Goal: Task Accomplishment & Management: Use online tool/utility

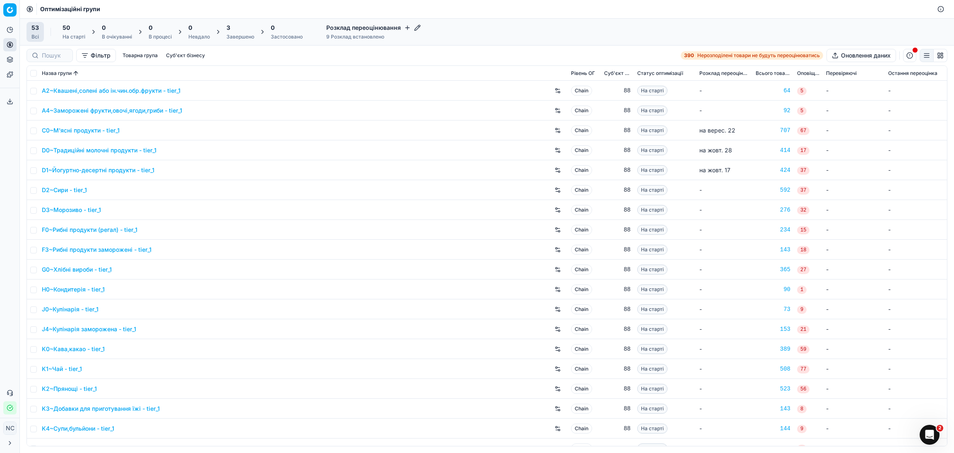
click at [235, 33] on div "3 Завершено" at bounding box center [241, 32] width 28 height 17
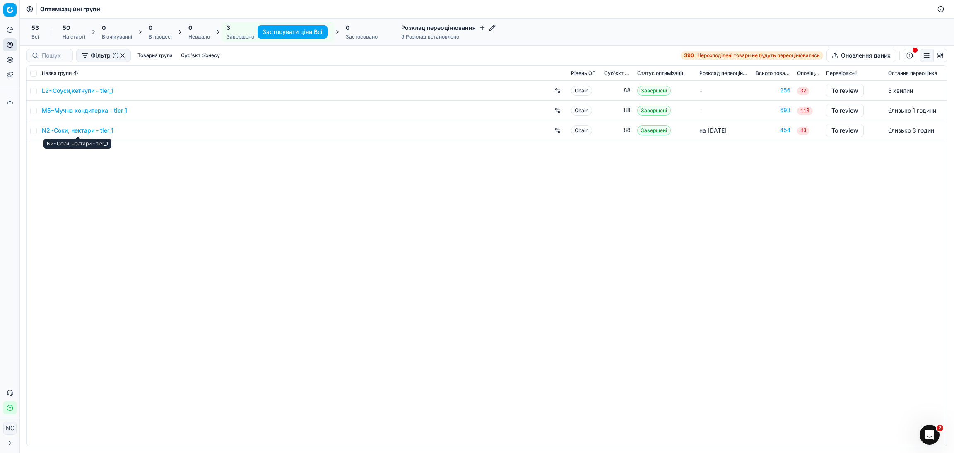
click at [93, 132] on link "N2~Соки, нектари - tier_1" at bounding box center [78, 130] width 72 height 8
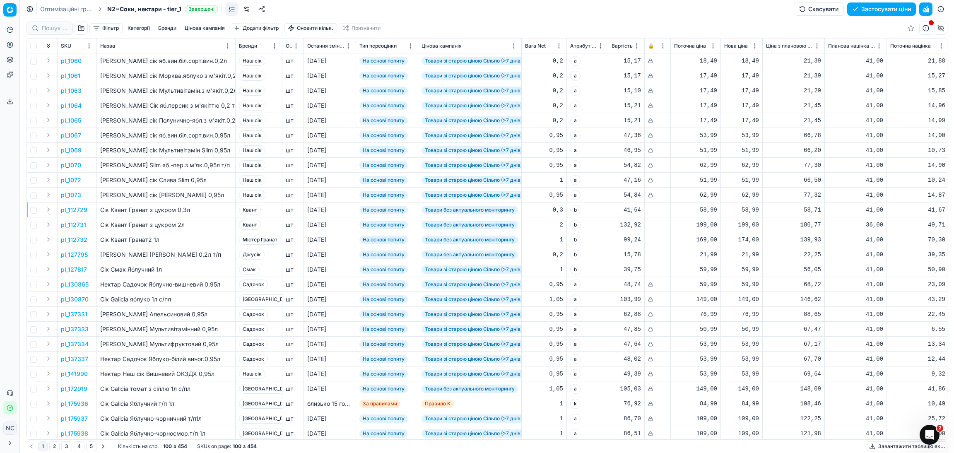
click at [82, 28] on button "button" at bounding box center [81, 28] width 13 height 13
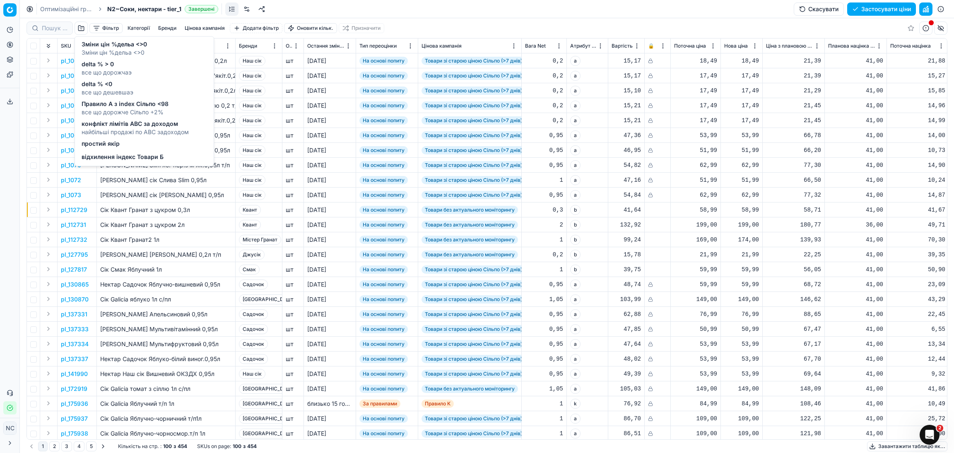
click at [119, 52] on span "Зміни цін %дельа <>0" at bounding box center [114, 52] width 65 height 8
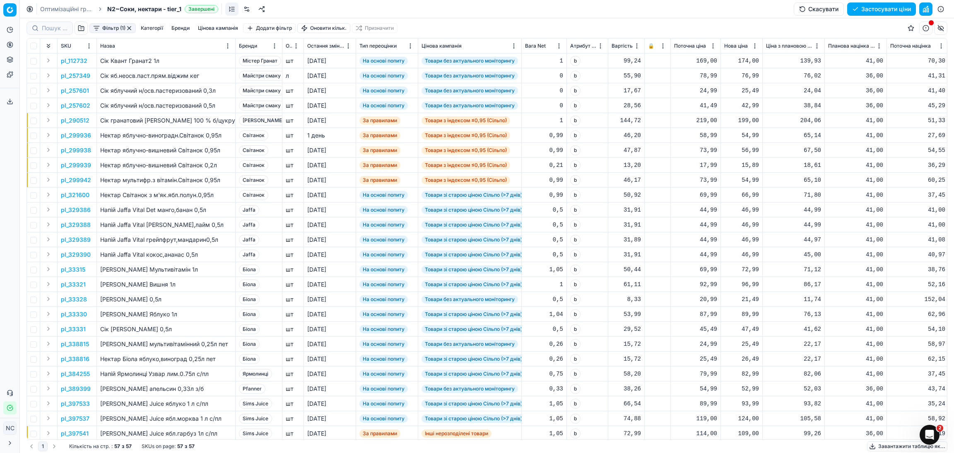
click at [97, 30] on button "Фільтр (1)" at bounding box center [112, 28] width 46 height 10
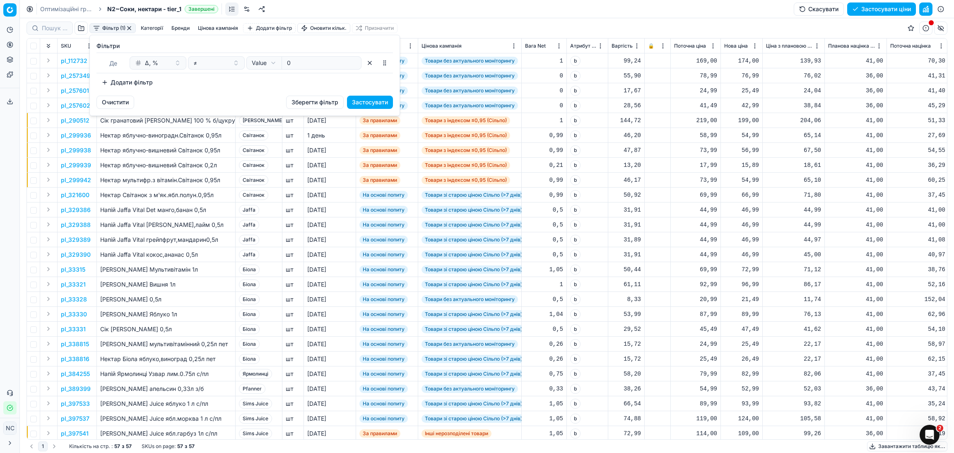
click at [130, 85] on button "Додати фільтр" at bounding box center [127, 82] width 61 height 13
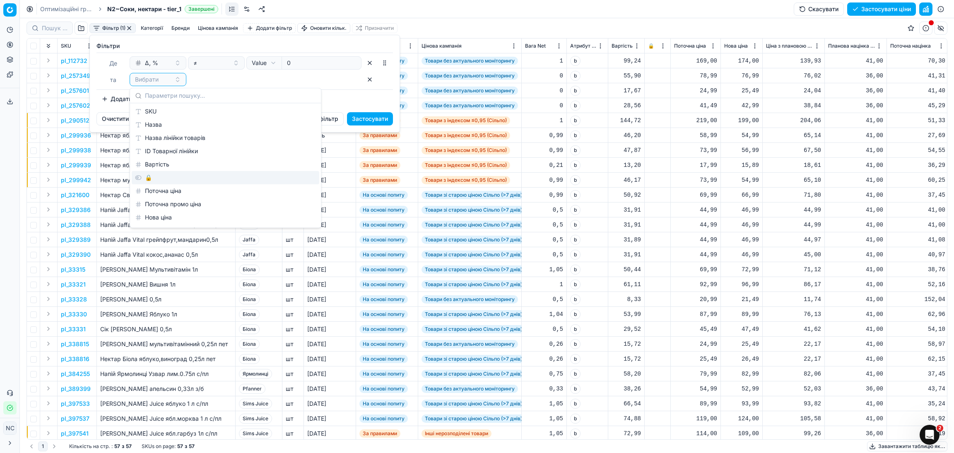
click at [156, 179] on div "🔒" at bounding box center [226, 177] width 188 height 13
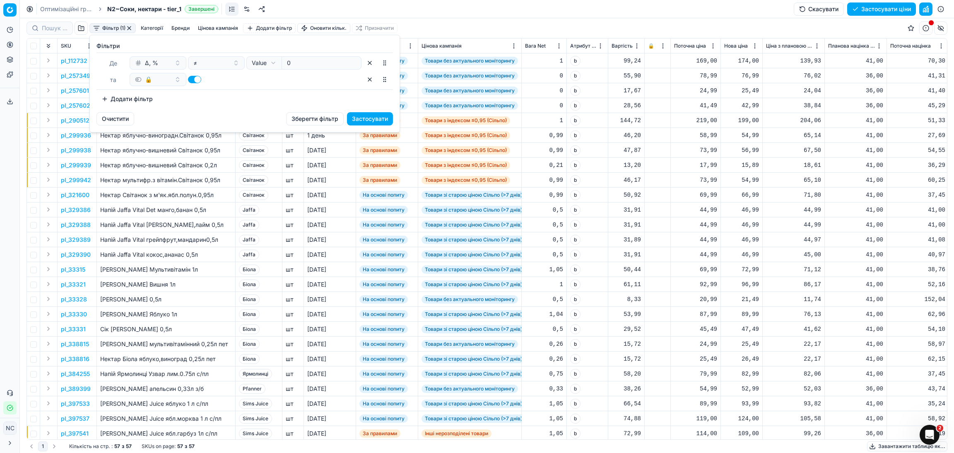
click at [191, 80] on button "button" at bounding box center [194, 79] width 13 height 7
checkbox input "false"
click at [374, 118] on button "Застосувати" at bounding box center [370, 118] width 46 height 13
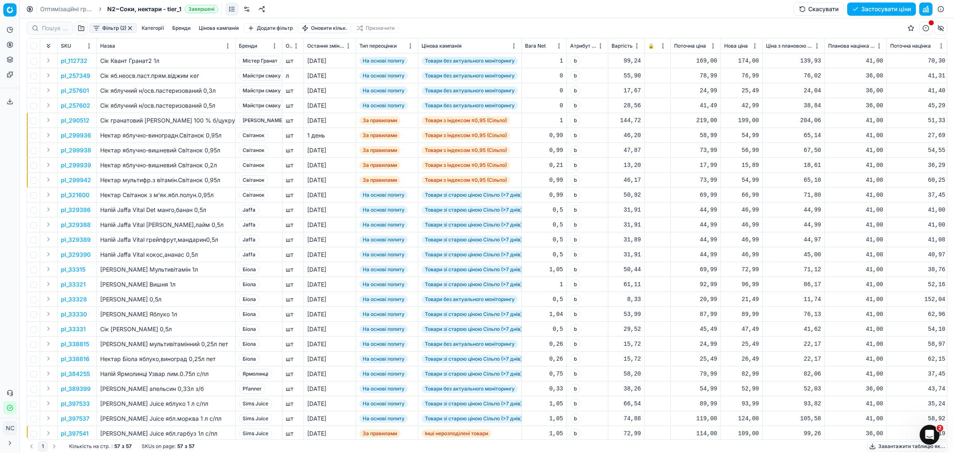
click at [229, 28] on button "Цінова кампанія" at bounding box center [219, 28] width 47 height 10
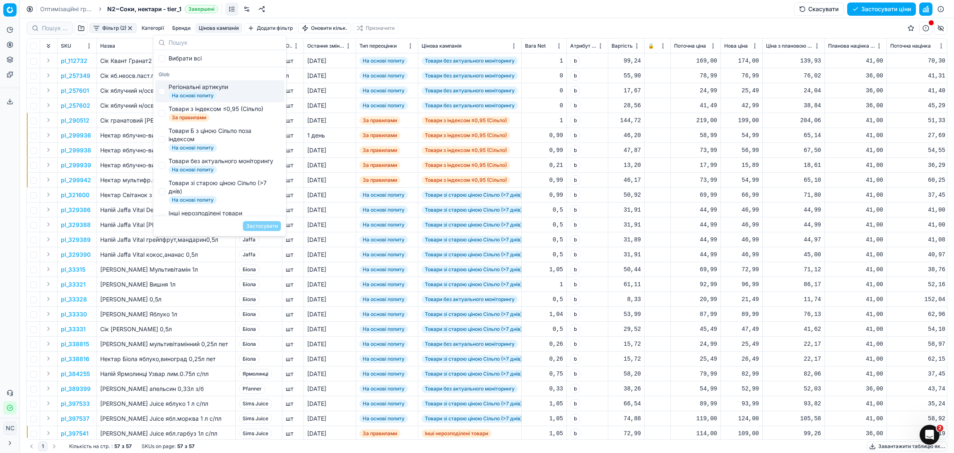
click at [207, 92] on span "На основі попиту" at bounding box center [193, 96] width 48 height 8
checkbox input "true"
click at [254, 227] on button "Застосувати" at bounding box center [262, 226] width 38 height 10
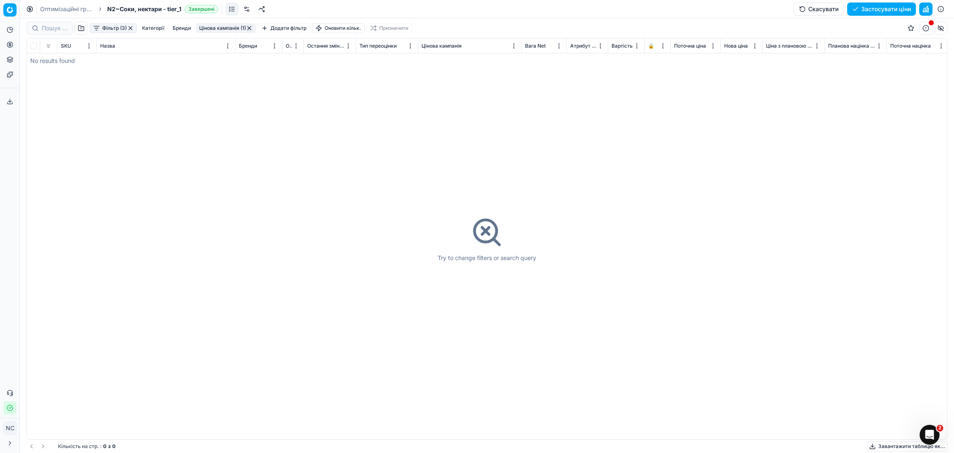
click at [212, 28] on button "Цінова кампанія (1)" at bounding box center [226, 28] width 60 height 10
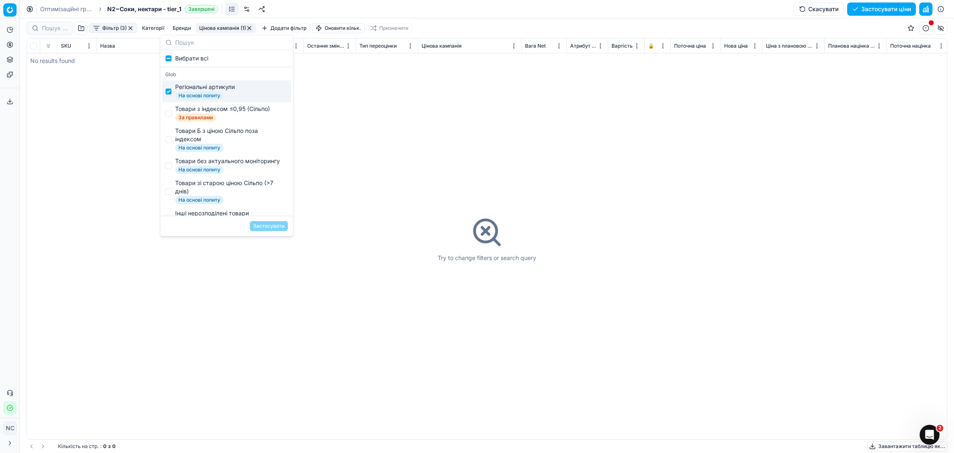
click at [196, 92] on span "На основі попиту" at bounding box center [199, 96] width 48 height 8
checkbox input "false"
click at [202, 111] on div "Товари з індексом ≤0,95 (Сільпо)" at bounding box center [222, 109] width 95 height 8
checkbox input "true"
click at [267, 228] on button "Застосувати" at bounding box center [269, 226] width 38 height 10
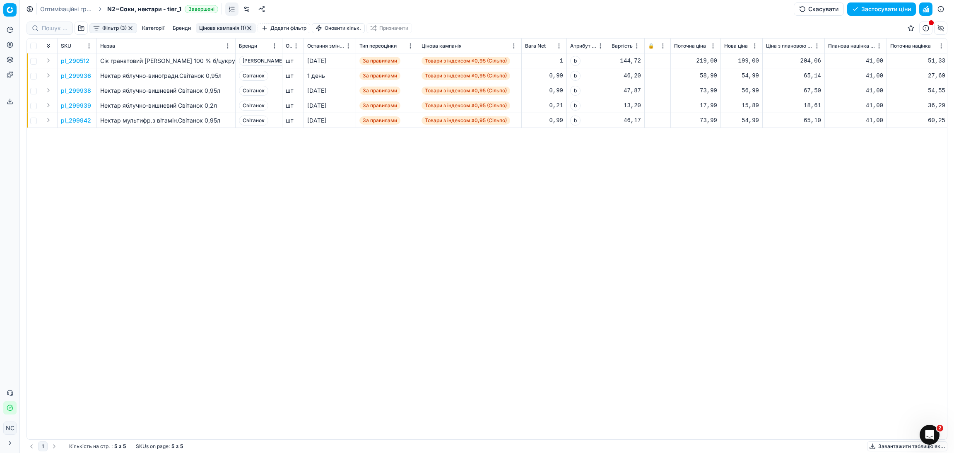
click at [254, 45] on span "Бренди" at bounding box center [248, 46] width 18 height 7
click at [257, 45] on button "Sorted by Бренди descending" at bounding box center [261, 46] width 8 height 8
click at [0, 0] on button "Move" at bounding box center [0, 0] width 0 height 0
click at [338, 232] on div "pl_290512 Сік гранатовий [PERSON_NAME] 100 % б/цукру 1л [PERSON_NAME] шт [DATE]…" at bounding box center [487, 246] width 920 height 386
click at [275, 45] on html "Pricing platform Аналітика Цінова оптимізація Асортимент продукції Шаблони Серв…" at bounding box center [477, 226] width 954 height 453
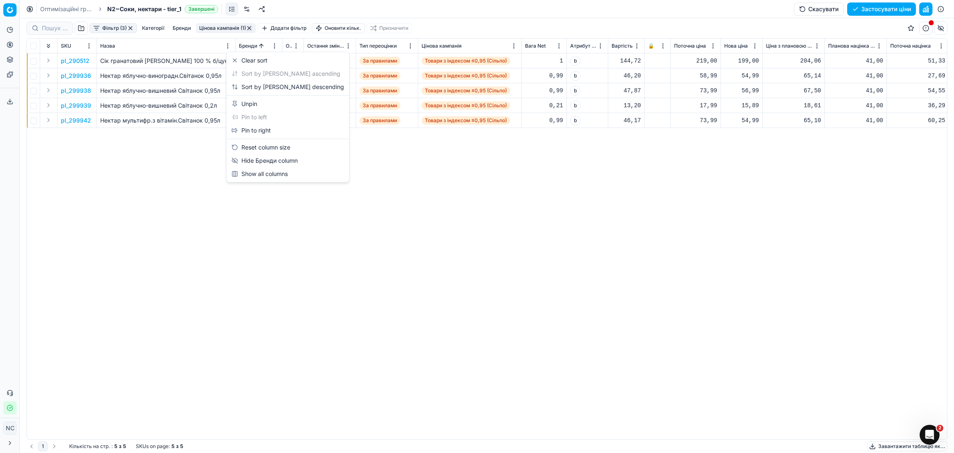
click at [493, 291] on html "Pricing platform Аналітика Цінова оптимізація Асортимент продукції Шаблони Серв…" at bounding box center [477, 226] width 954 height 453
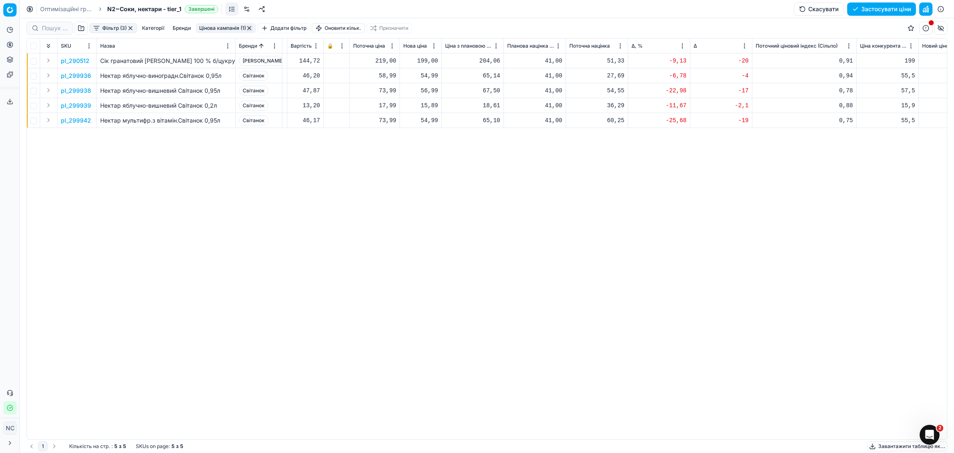
scroll to position [0, 298]
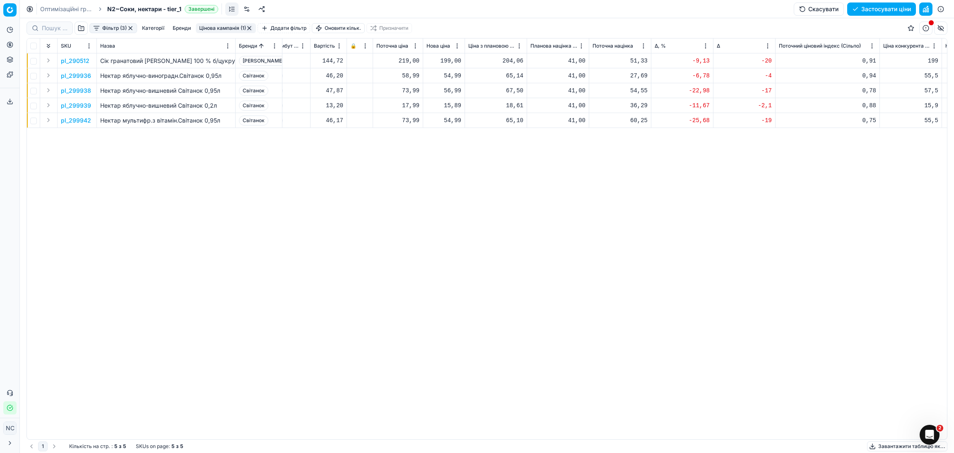
click at [73, 63] on p "pl_290512" at bounding box center [75, 61] width 29 height 8
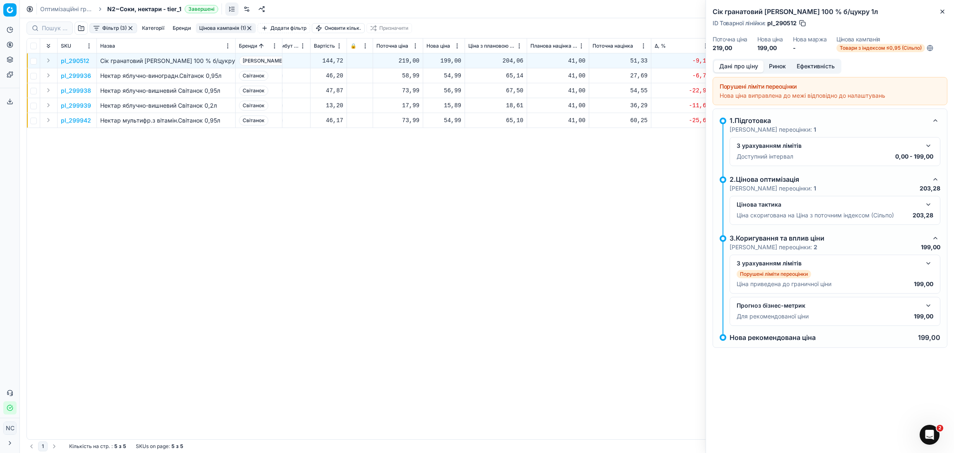
click at [779, 68] on button "Ринок" at bounding box center [778, 66] width 28 height 12
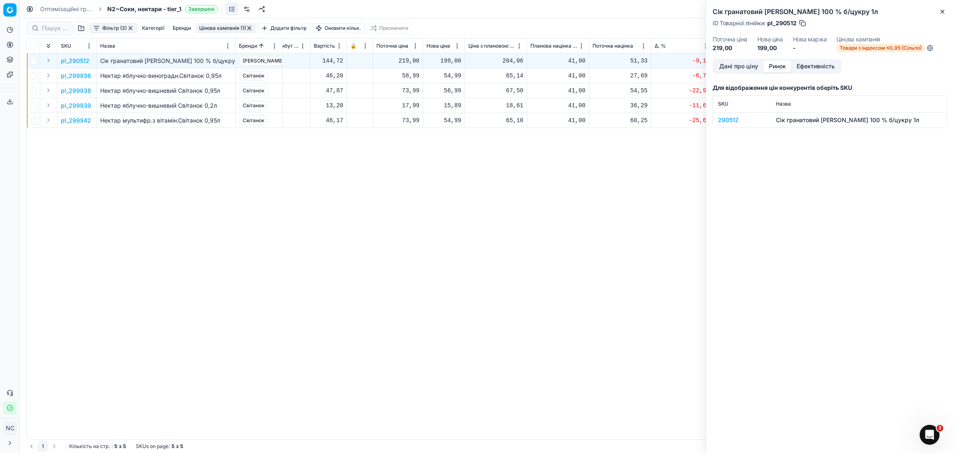
click at [732, 119] on div "290512" at bounding box center [742, 120] width 48 height 8
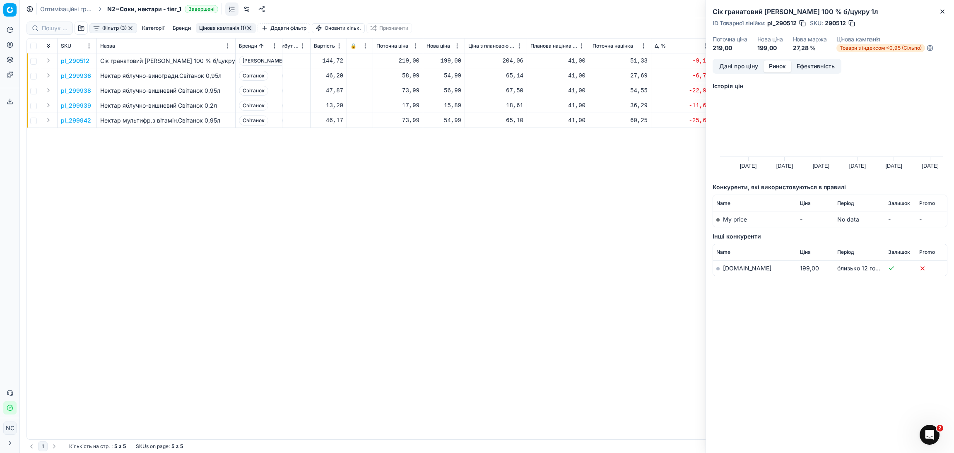
click at [735, 268] on link "[DOMAIN_NAME]" at bounding box center [747, 268] width 48 height 7
click at [85, 75] on p "pl_299936" at bounding box center [76, 76] width 30 height 8
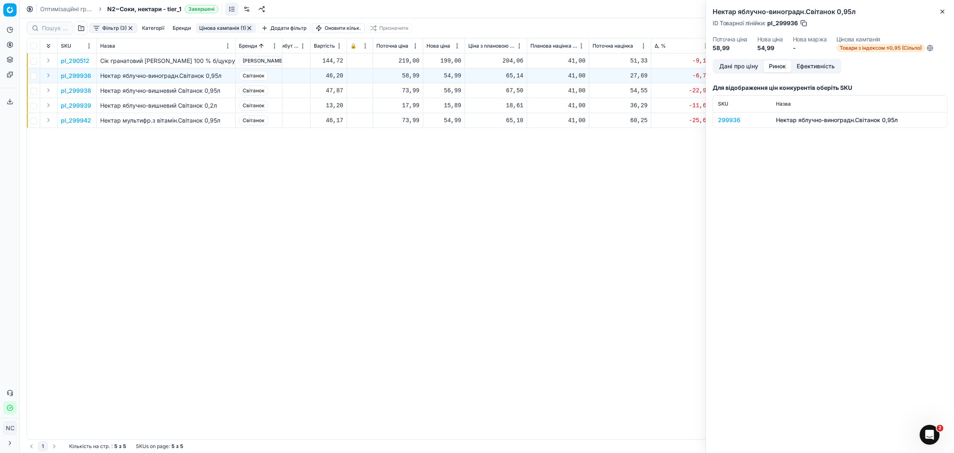
click at [732, 123] on div "299936" at bounding box center [742, 120] width 48 height 8
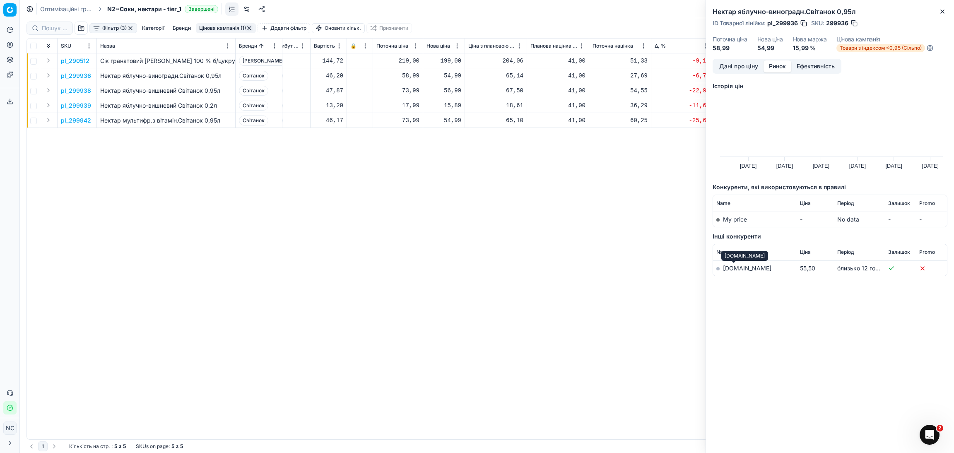
click at [734, 269] on link "[DOMAIN_NAME]" at bounding box center [747, 268] width 48 height 7
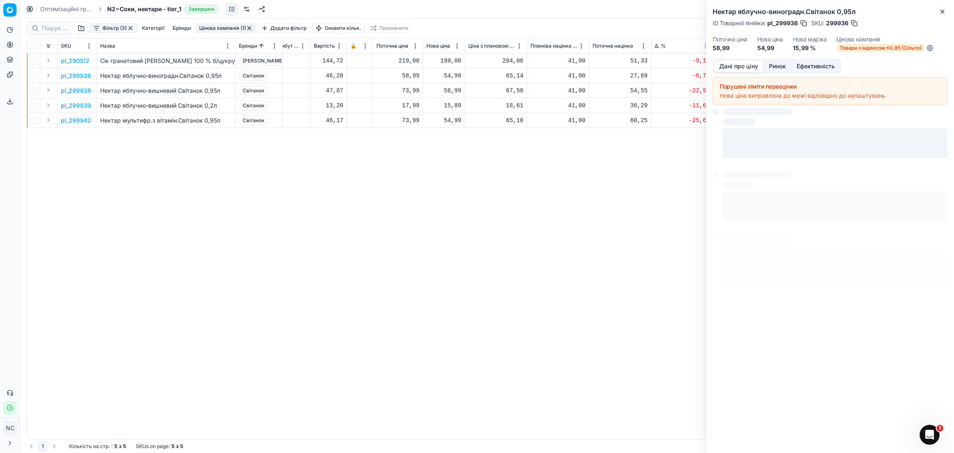
click at [732, 67] on button "Дані про ціну" at bounding box center [739, 66] width 50 height 12
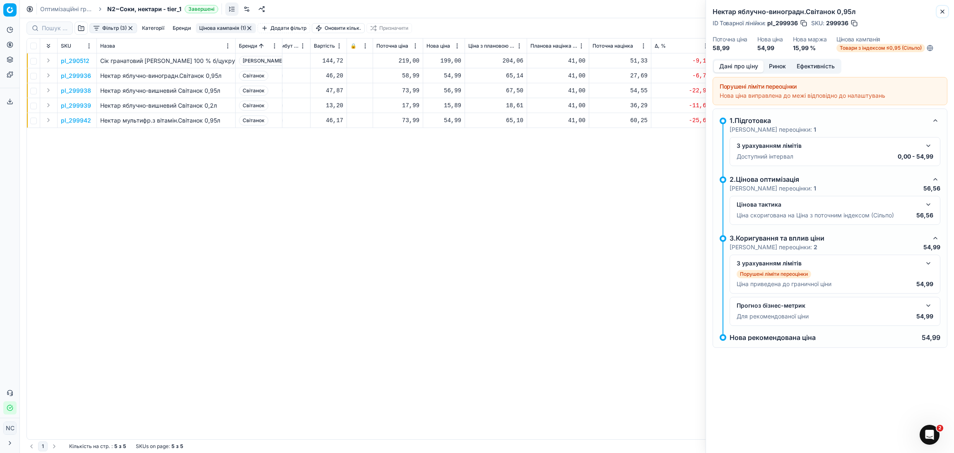
click at [943, 15] on button "Close" at bounding box center [943, 12] width 10 height 10
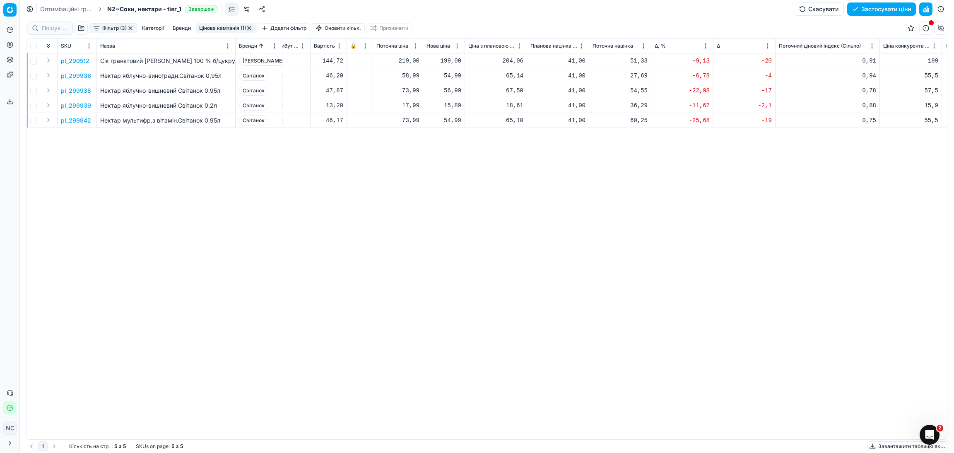
click at [83, 92] on p "pl_299938" at bounding box center [76, 91] width 30 height 8
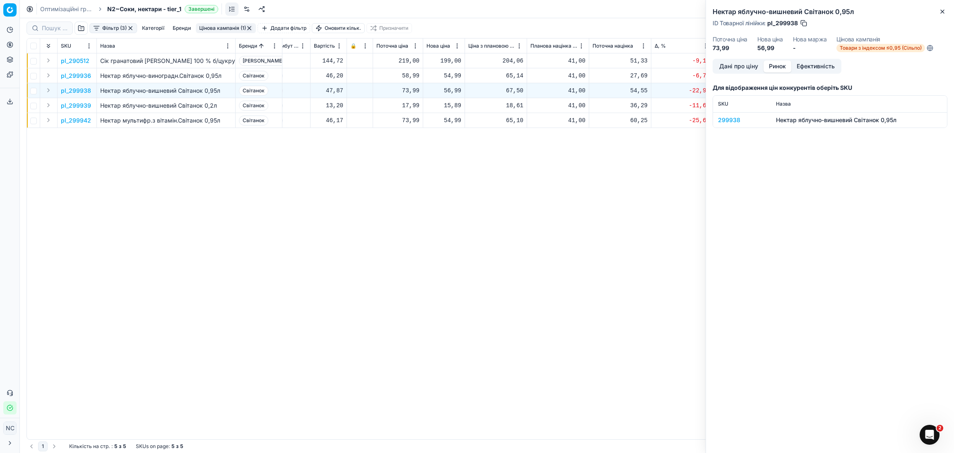
click at [775, 67] on button "Ринок" at bounding box center [778, 66] width 28 height 12
click at [734, 121] on div "299938" at bounding box center [742, 120] width 48 height 8
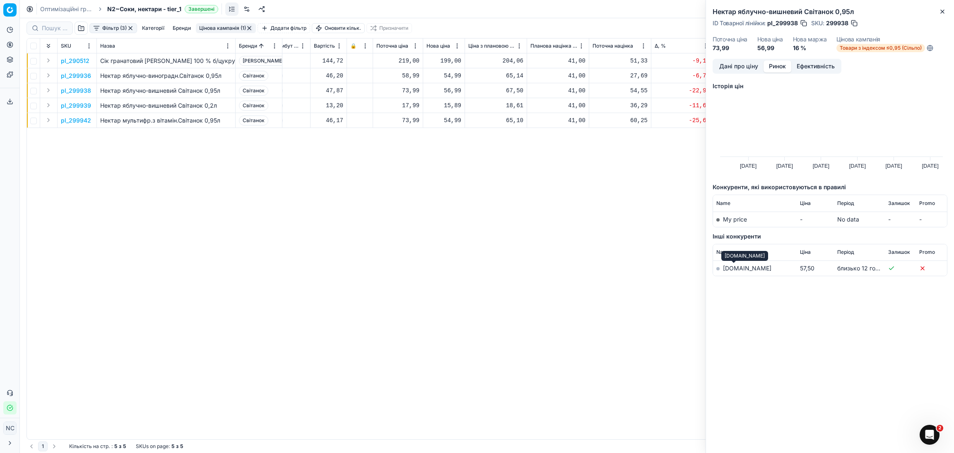
click at [735, 268] on link "[DOMAIN_NAME]" at bounding box center [747, 268] width 48 height 7
click at [86, 106] on p "pl_299939" at bounding box center [76, 105] width 30 height 8
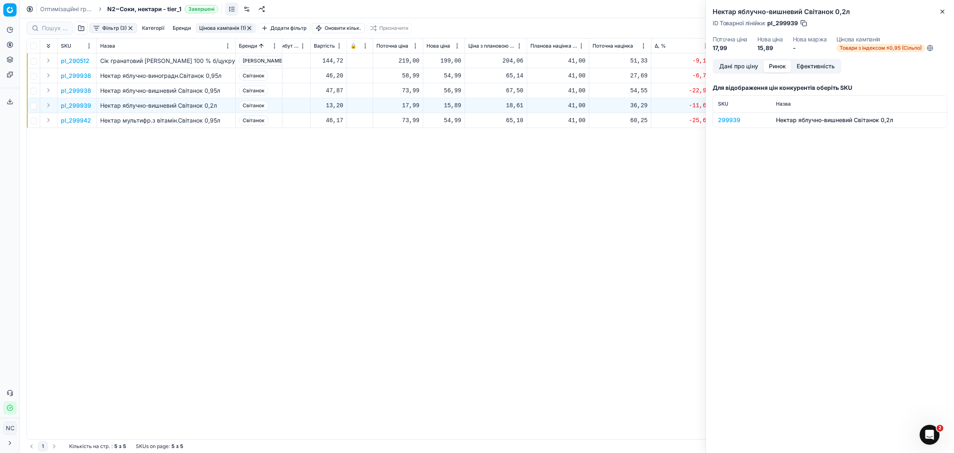
click at [737, 120] on div "299939" at bounding box center [742, 120] width 48 height 8
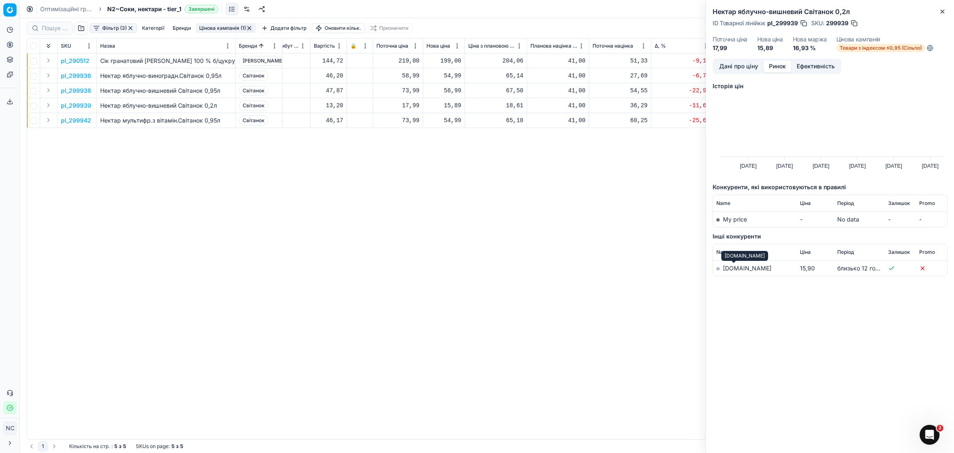
click at [734, 267] on link "[DOMAIN_NAME]" at bounding box center [747, 268] width 48 height 7
click at [73, 121] on p "pl_299942" at bounding box center [76, 120] width 30 height 8
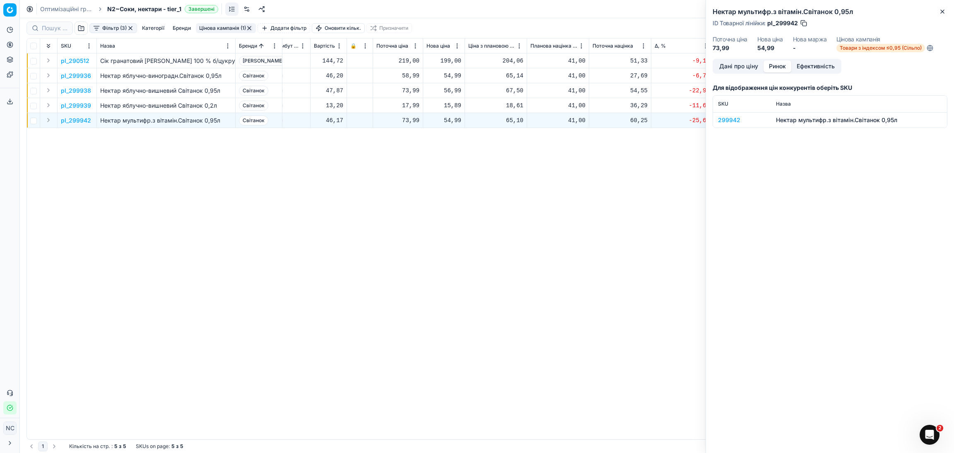
click at [732, 119] on div "299942" at bounding box center [742, 120] width 48 height 8
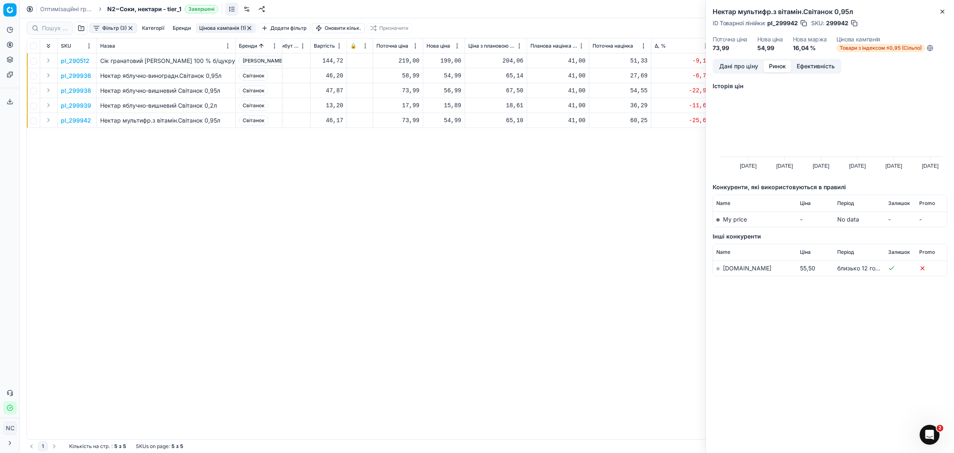
click at [740, 268] on link "[DOMAIN_NAME]" at bounding box center [747, 268] width 48 height 7
click at [943, 13] on icon "button" at bounding box center [942, 11] width 7 height 7
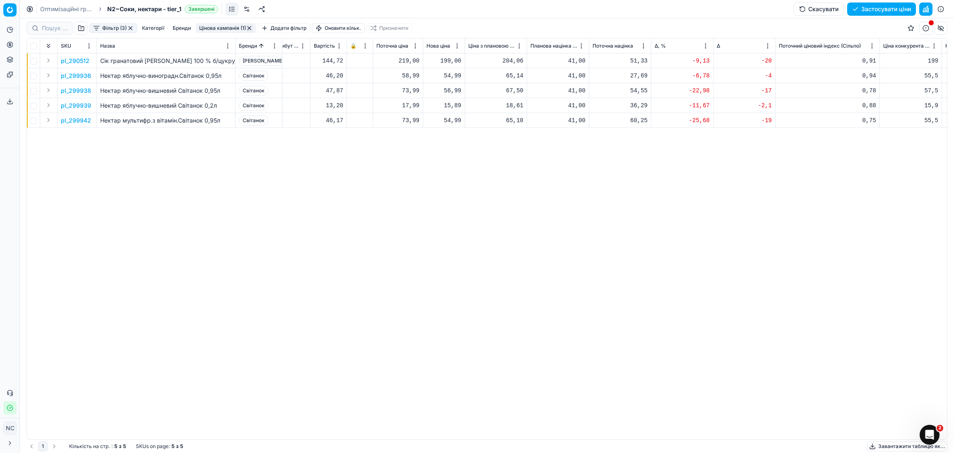
click at [233, 29] on button "Цінова кампанія (1)" at bounding box center [226, 28] width 60 height 10
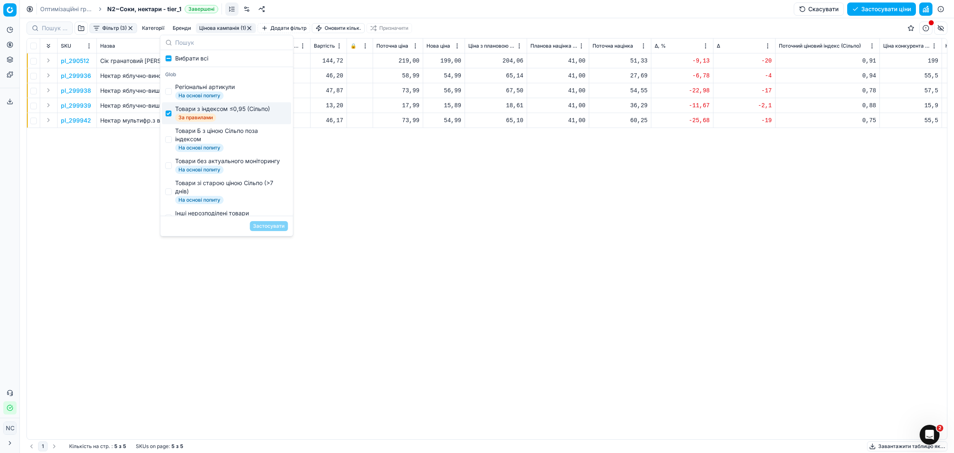
click at [200, 112] on span "Товари з індексом ≤0,95 (Сільпо) За правилами" at bounding box center [222, 113] width 95 height 17
checkbox input "false"
click at [197, 134] on div "Товари Б з ціною Сільпо поза індексом" at bounding box center [229, 135] width 109 height 17
checkbox input "true"
click at [263, 227] on button "Застосувати" at bounding box center [269, 226] width 38 height 10
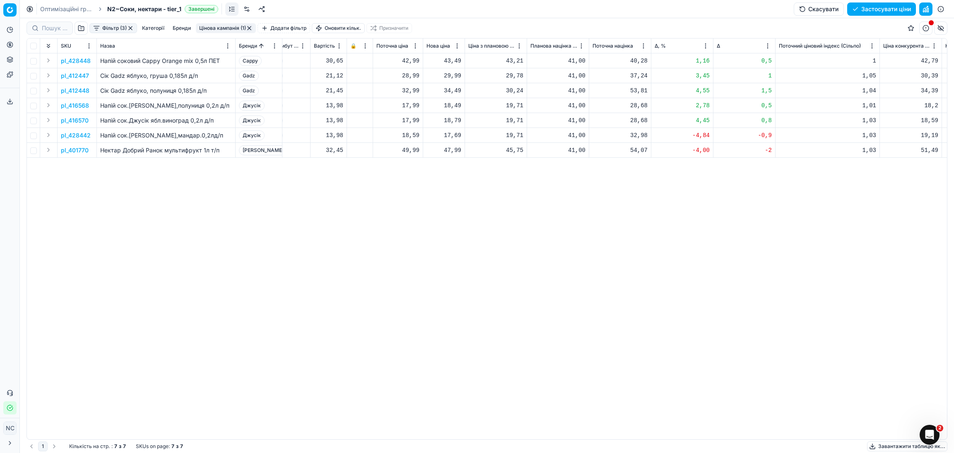
click at [82, 61] on p "pl_428448" at bounding box center [76, 61] width 30 height 8
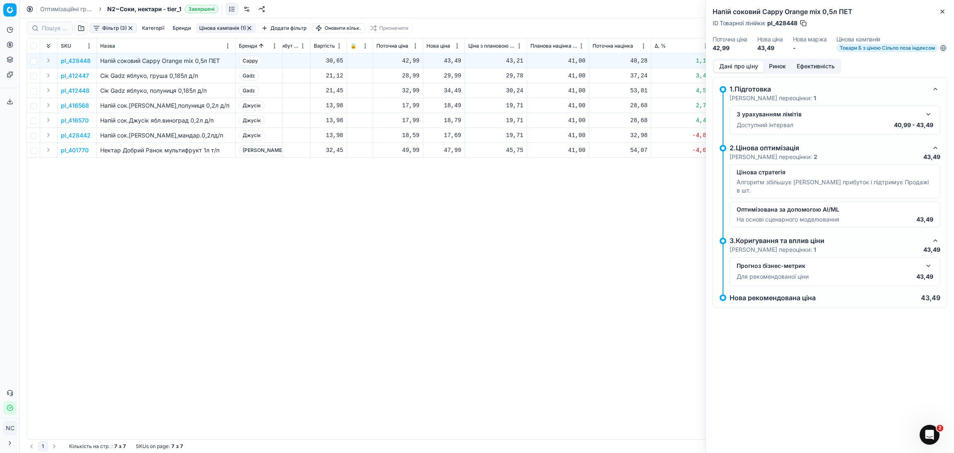
click at [781, 72] on button "Ринок" at bounding box center [778, 66] width 28 height 12
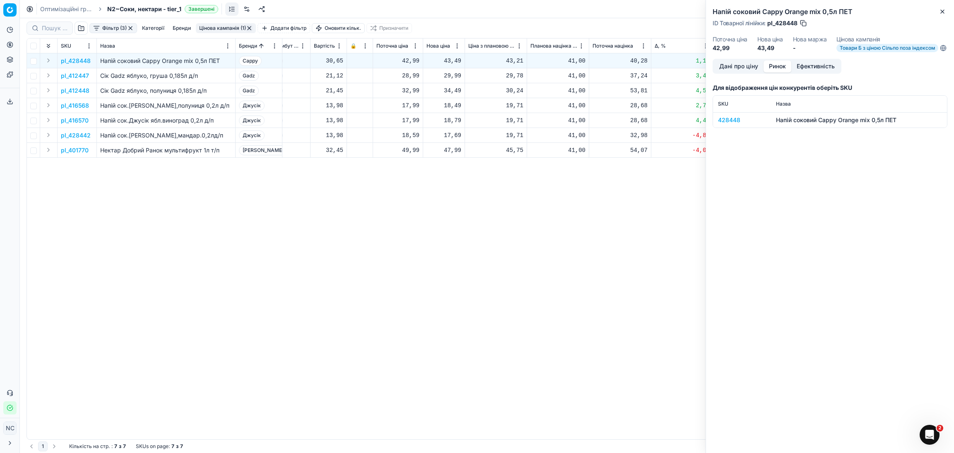
click at [722, 124] on div "428448" at bounding box center [742, 120] width 48 height 8
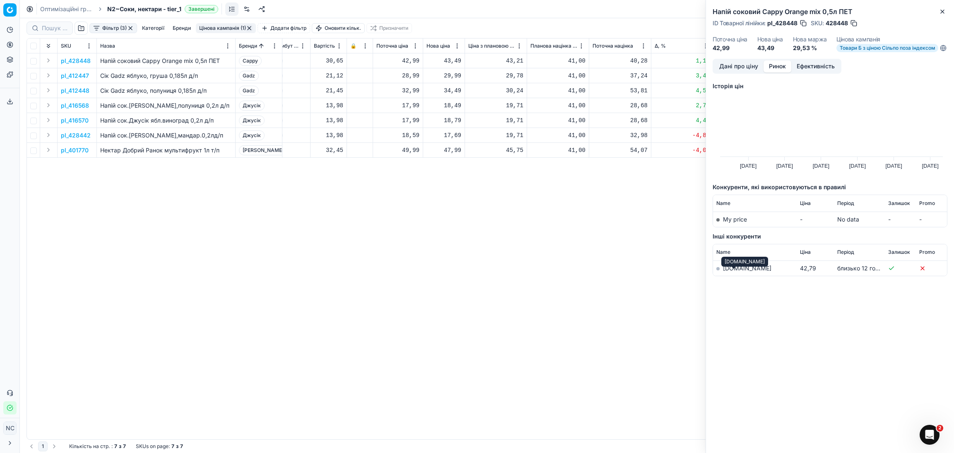
click at [730, 272] on link "[DOMAIN_NAME]" at bounding box center [747, 268] width 48 height 7
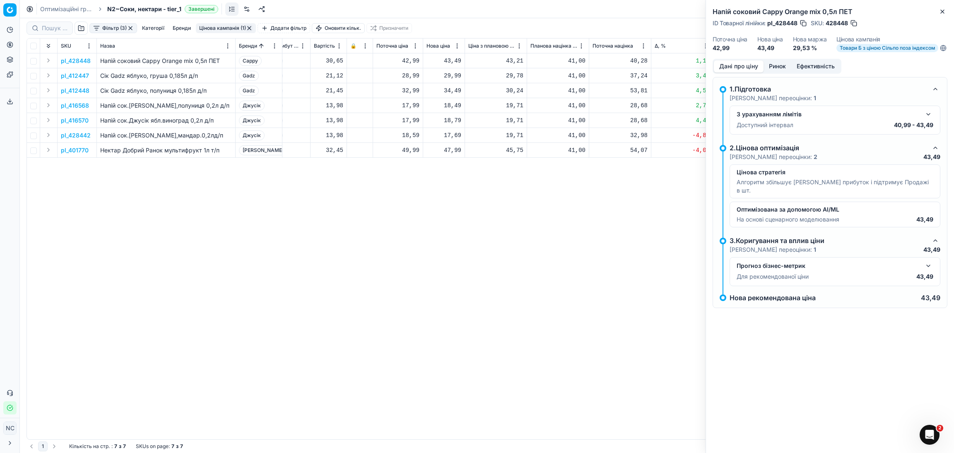
click at [742, 72] on button "Дані про ціну" at bounding box center [739, 66] width 50 height 12
click at [926, 119] on button "button" at bounding box center [929, 114] width 10 height 10
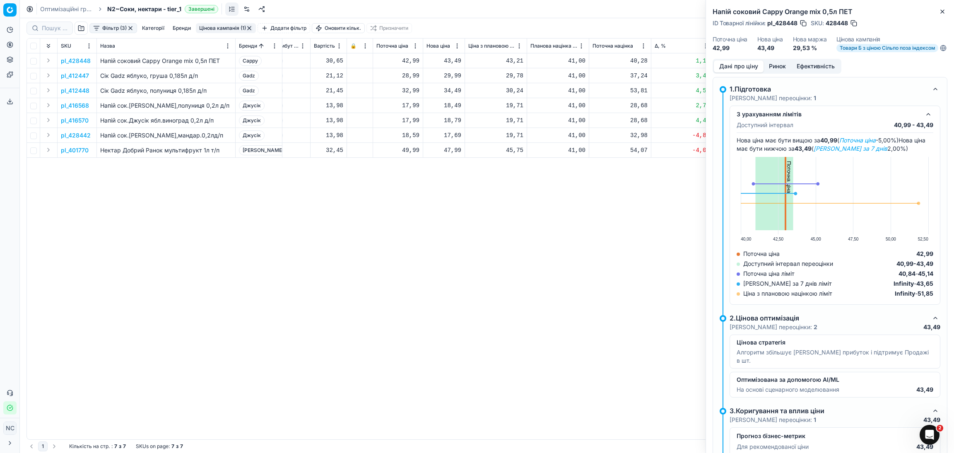
click at [926, 119] on button "button" at bounding box center [929, 114] width 10 height 10
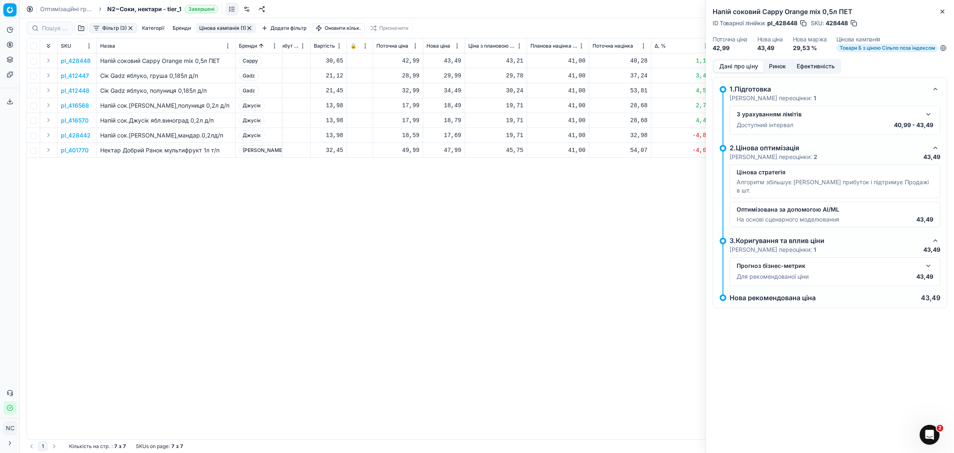
click at [83, 75] on p "pl_412447" at bounding box center [75, 76] width 28 height 8
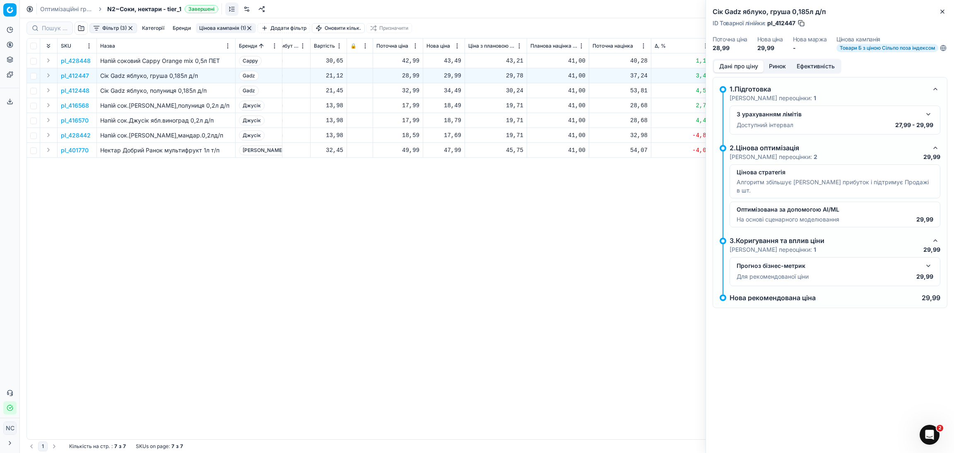
click at [778, 70] on button "Ринок" at bounding box center [778, 66] width 28 height 12
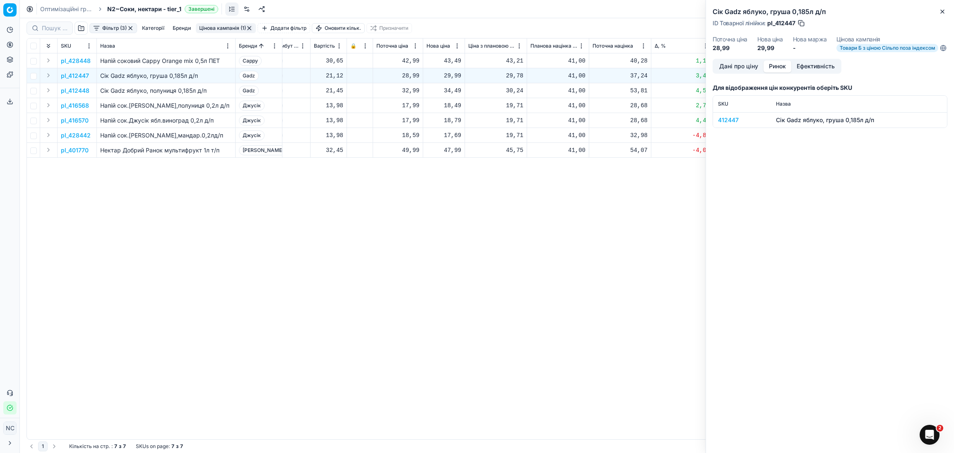
click at [730, 124] on div "412447" at bounding box center [742, 120] width 48 height 8
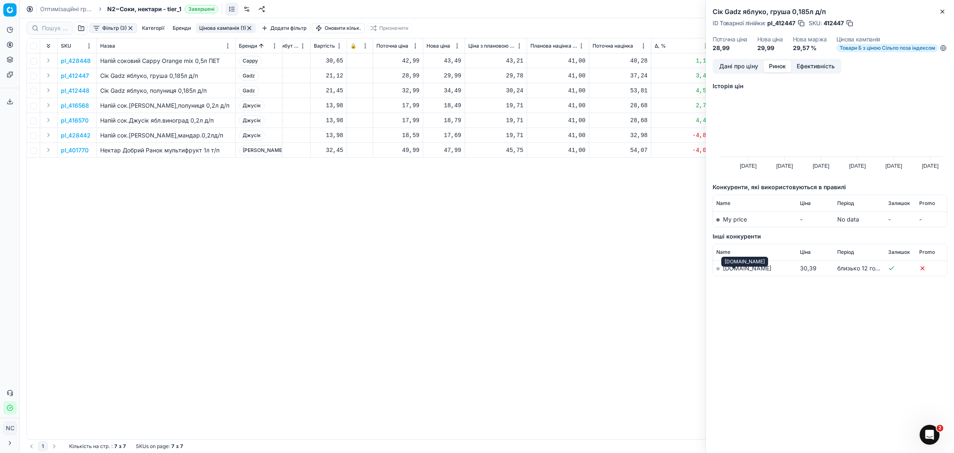
click at [739, 272] on link "[DOMAIN_NAME]" at bounding box center [747, 268] width 48 height 7
click at [84, 92] on p "pl_412448" at bounding box center [75, 91] width 29 height 8
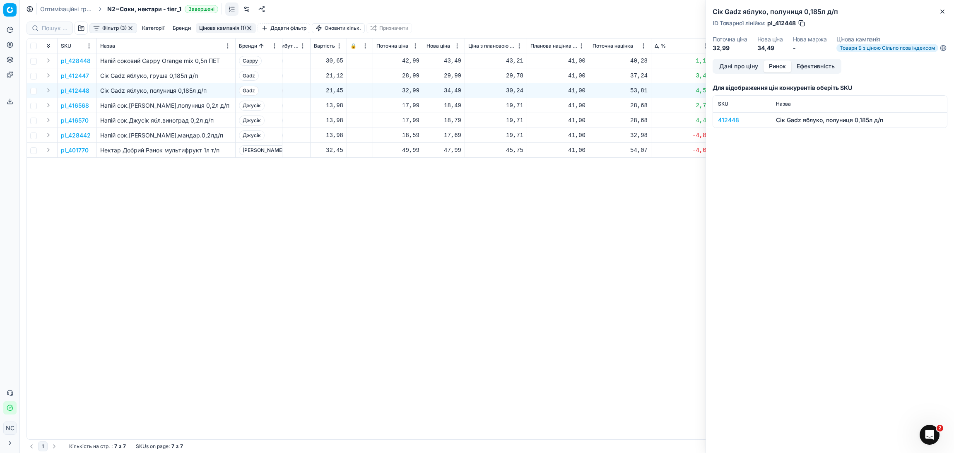
click at [736, 124] on div "412448" at bounding box center [742, 120] width 48 height 8
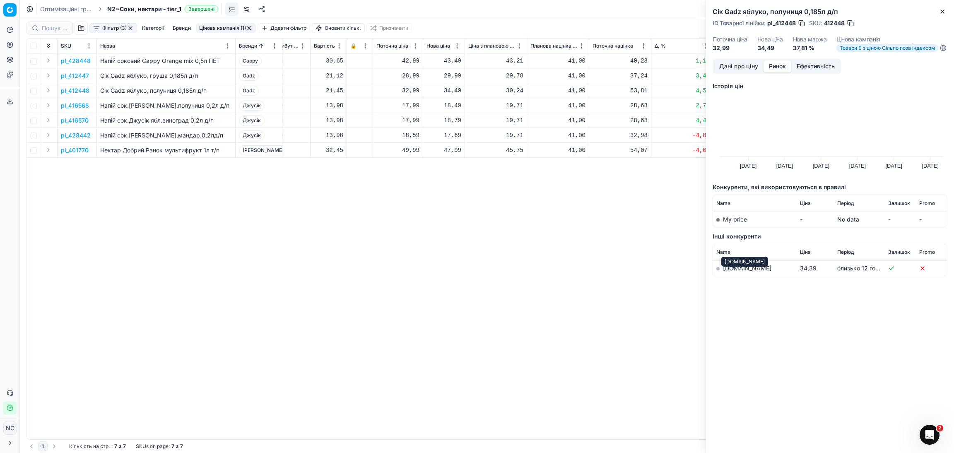
click at [736, 272] on link "[DOMAIN_NAME]" at bounding box center [747, 268] width 48 height 7
click at [453, 90] on div "34,49" at bounding box center [444, 91] width 35 height 8
type input "32.99"
click at [83, 105] on p "pl_416568" at bounding box center [75, 105] width 28 height 8
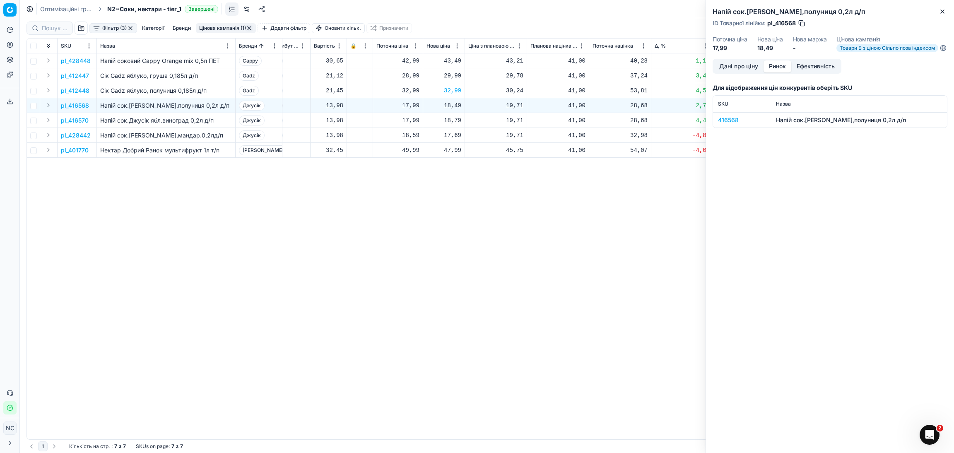
click at [728, 124] on div "416568" at bounding box center [742, 120] width 48 height 8
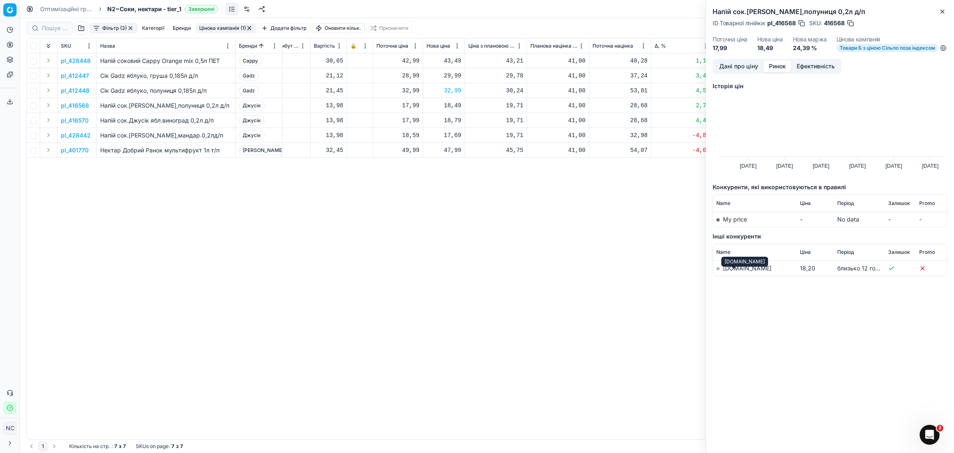
click at [738, 272] on link "[DOMAIN_NAME]" at bounding box center [747, 268] width 48 height 7
click at [80, 120] on p "pl_416570" at bounding box center [75, 120] width 28 height 8
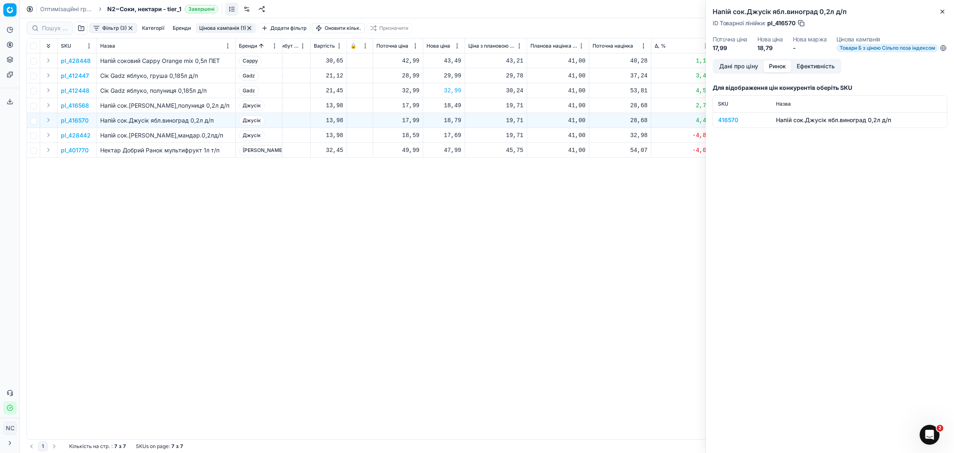
click at [727, 124] on div "416570" at bounding box center [742, 120] width 48 height 8
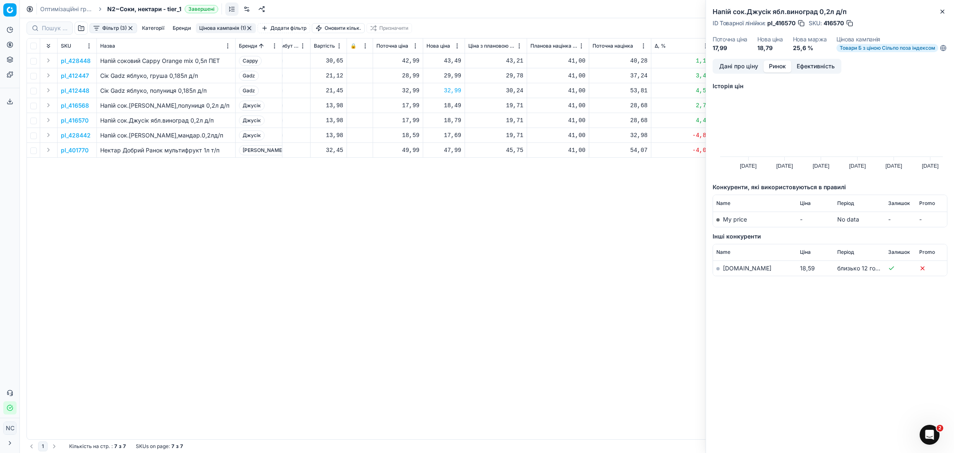
click at [734, 272] on link "[DOMAIN_NAME]" at bounding box center [747, 268] width 48 height 7
click at [456, 121] on div "18,79" at bounding box center [444, 120] width 35 height 8
type input "18.49"
click at [77, 135] on p "pl_428442" at bounding box center [76, 135] width 30 height 8
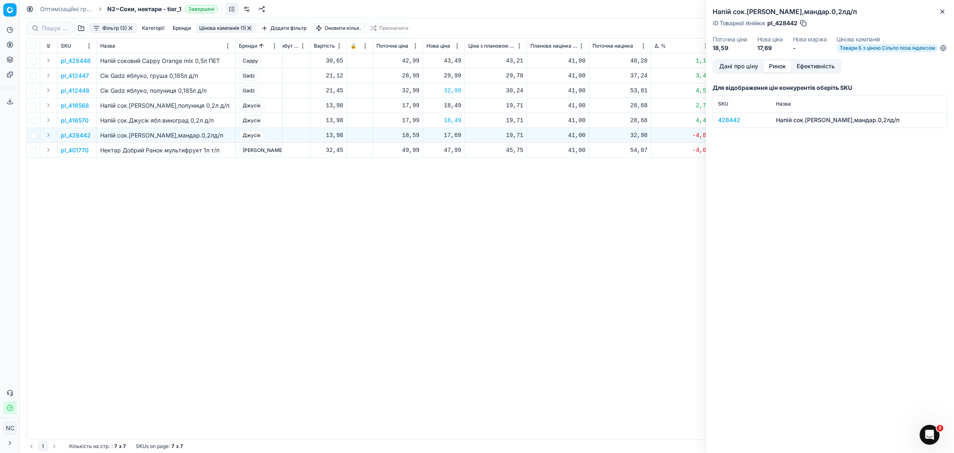
click at [725, 124] on div "428442" at bounding box center [742, 120] width 48 height 8
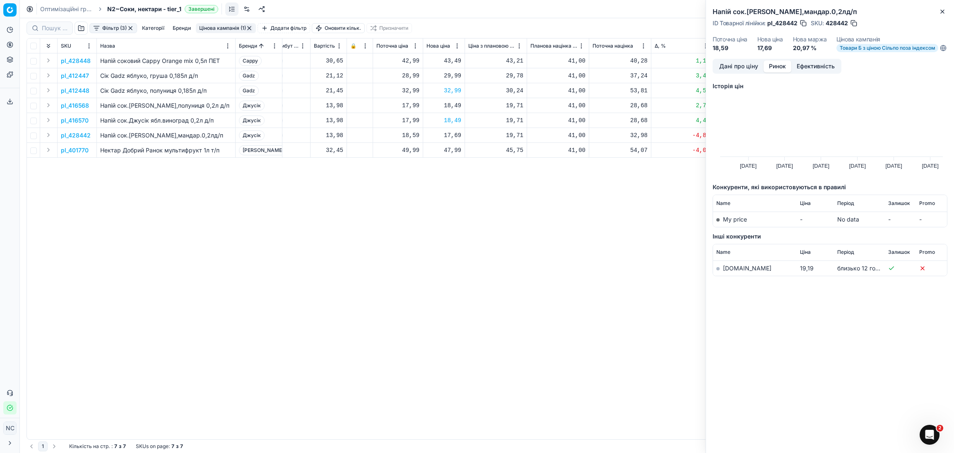
click at [727, 272] on link "[DOMAIN_NAME]" at bounding box center [747, 268] width 48 height 7
click at [454, 135] on div "17,69" at bounding box center [444, 135] width 35 height 8
type input "18.49"
click at [76, 150] on p "pl_401770" at bounding box center [75, 150] width 28 height 8
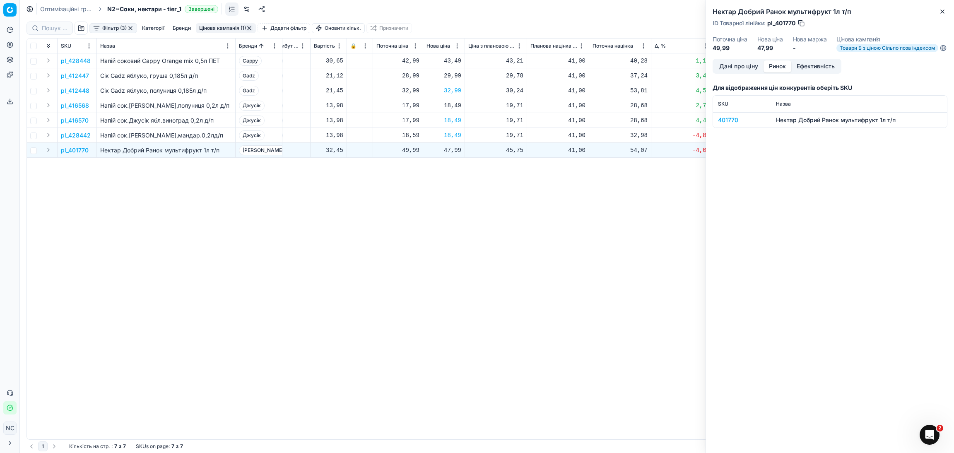
click at [730, 124] on div "401770" at bounding box center [742, 120] width 48 height 8
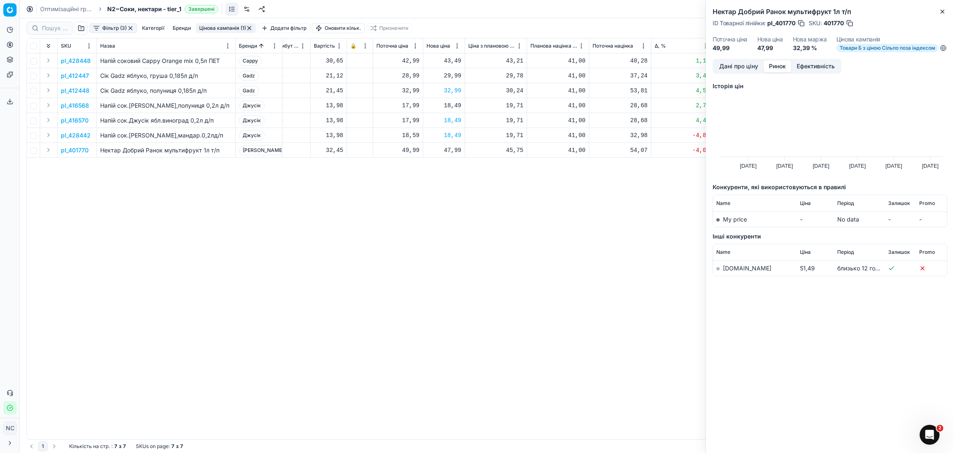
click at [737, 272] on link "[DOMAIN_NAME]" at bounding box center [747, 268] width 48 height 7
click at [732, 71] on button "Дані про ціну" at bounding box center [739, 66] width 50 height 12
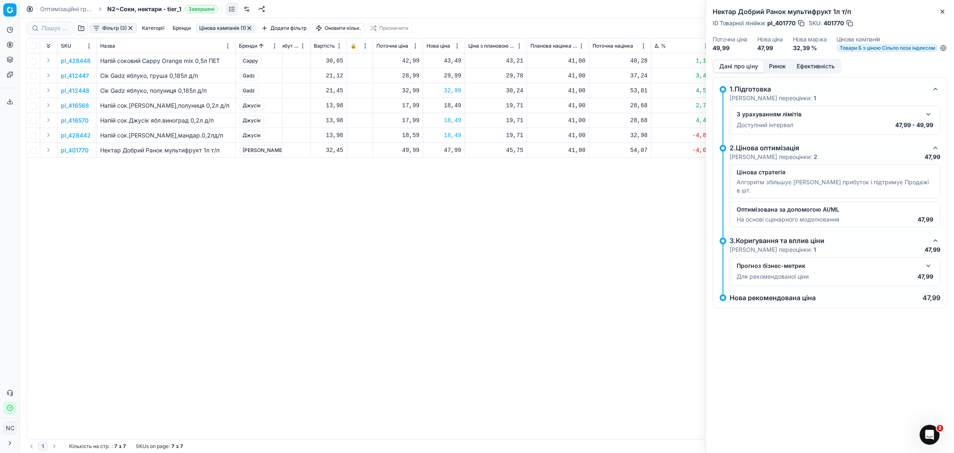
click at [930, 119] on button "button" at bounding box center [929, 114] width 10 height 10
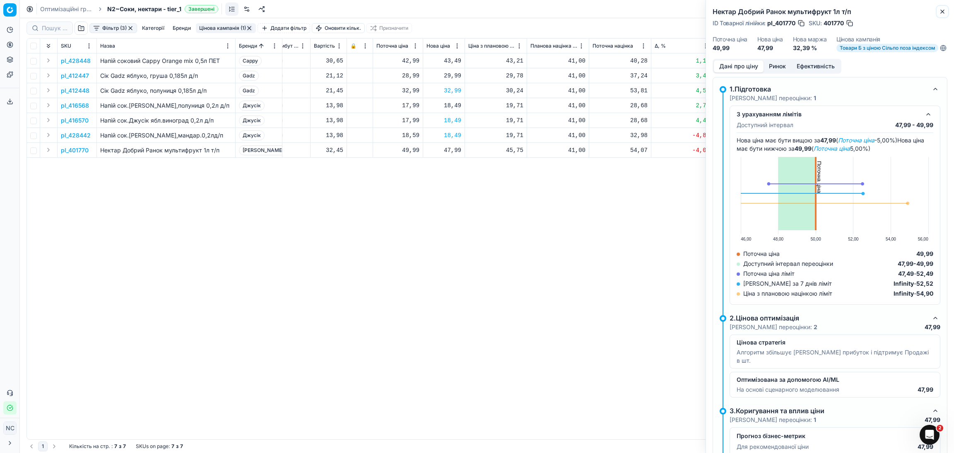
click at [942, 13] on icon "button" at bounding box center [942, 11] width 7 height 7
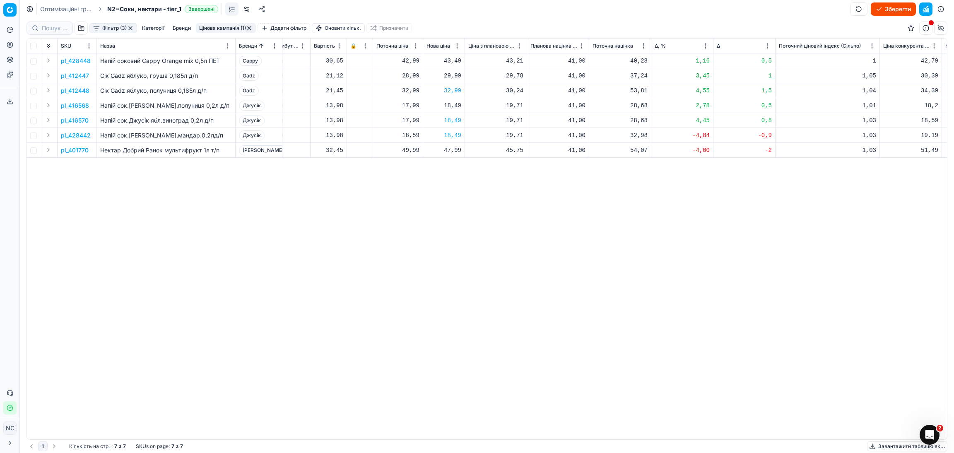
click at [220, 28] on button "Цінова кампанія (1)" at bounding box center [226, 28] width 60 height 10
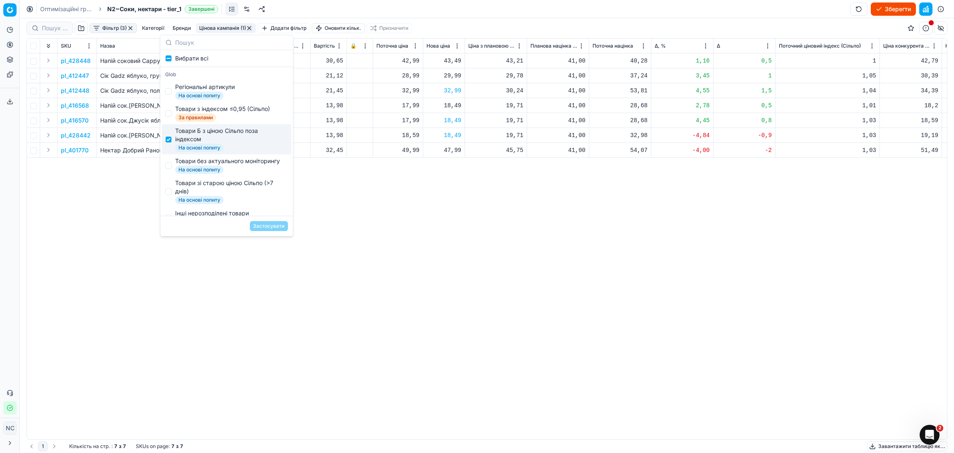
click at [193, 134] on div "Товари Б з ціною Сільпо поза індексом" at bounding box center [229, 135] width 109 height 17
checkbox input "false"
click at [195, 164] on div "Товари без актуального моніторингу" at bounding box center [227, 161] width 105 height 8
checkbox input "true"
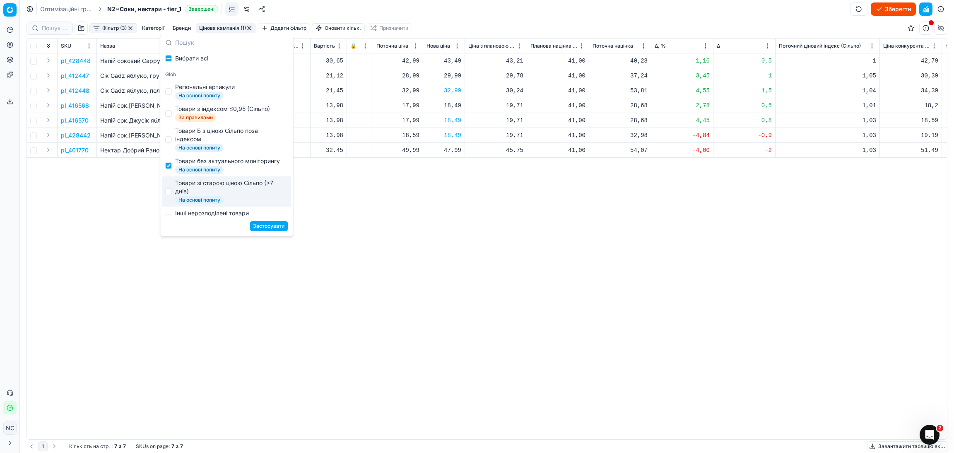
click at [275, 229] on button "Застосувати" at bounding box center [269, 226] width 38 height 10
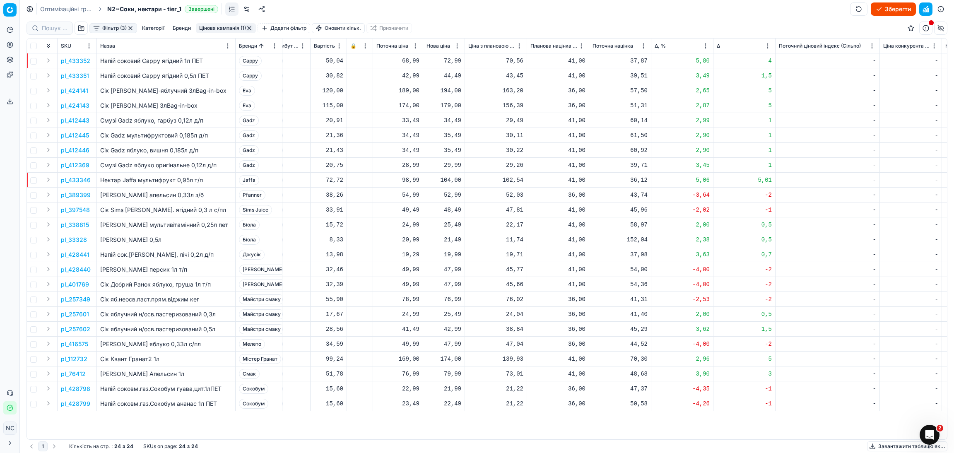
click at [73, 404] on p "pl_428799" at bounding box center [75, 404] width 29 height 8
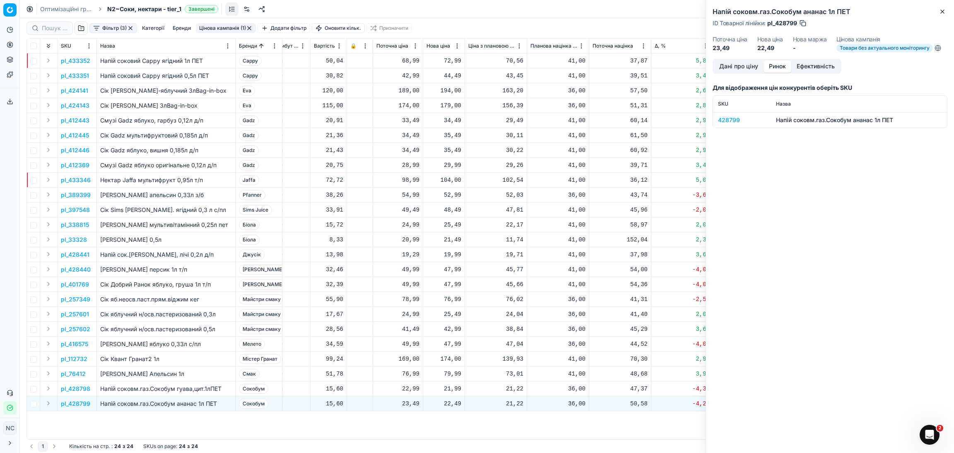
click at [782, 65] on button "Ринок" at bounding box center [778, 66] width 28 height 12
click at [734, 120] on div "428799" at bounding box center [742, 120] width 48 height 8
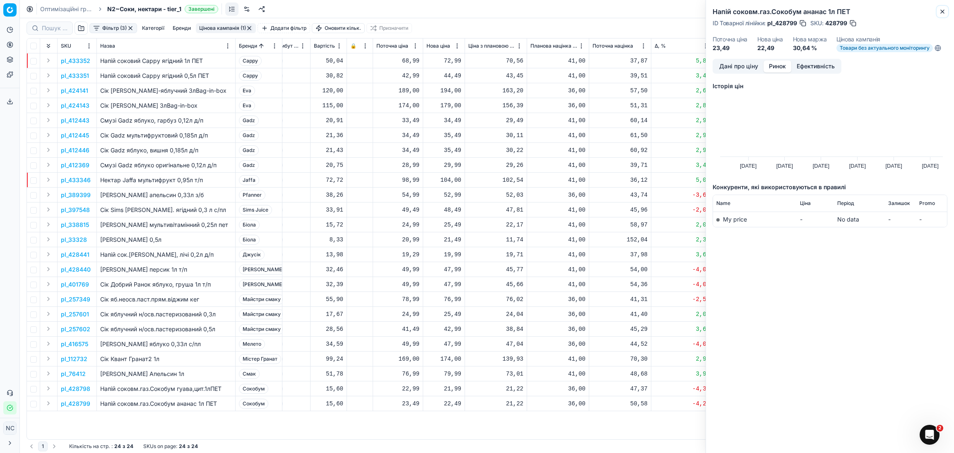
click at [946, 14] on icon "button" at bounding box center [942, 11] width 7 height 7
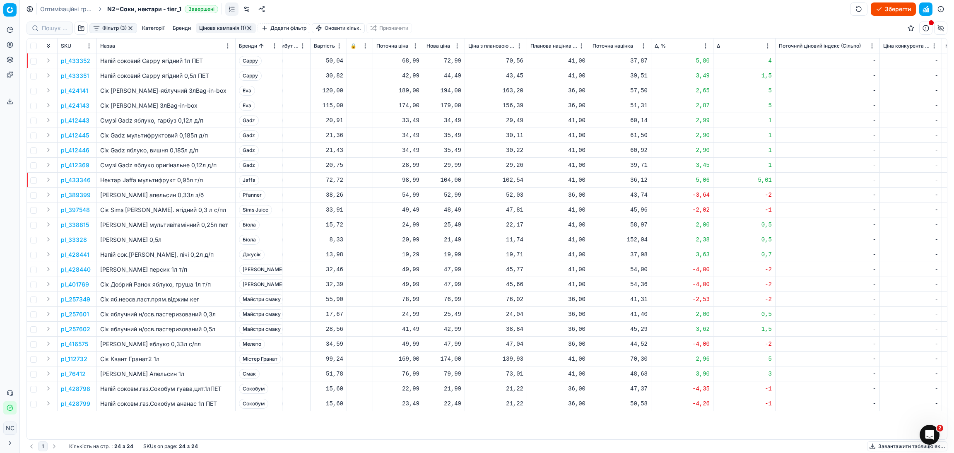
click at [453, 389] on div "21,99" at bounding box center [444, 389] width 35 height 8
type input "22.49"
click at [229, 27] on button "Цінова кампанія (1)" at bounding box center [226, 28] width 60 height 10
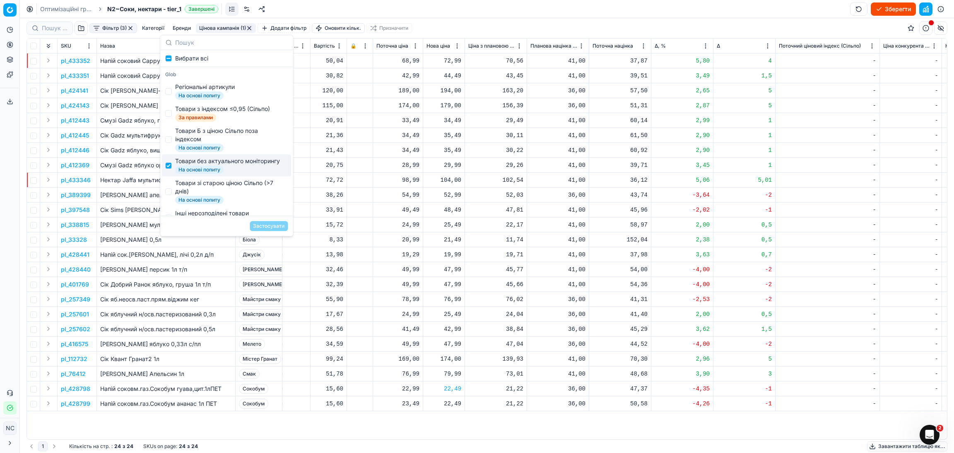
click at [206, 164] on div "Товари без актуального моніторингу" at bounding box center [227, 161] width 105 height 8
checkbox input "false"
click at [210, 191] on div "Товари зі старою ціною Сільпо (>7 днів)" at bounding box center [229, 187] width 109 height 17
checkbox input "true"
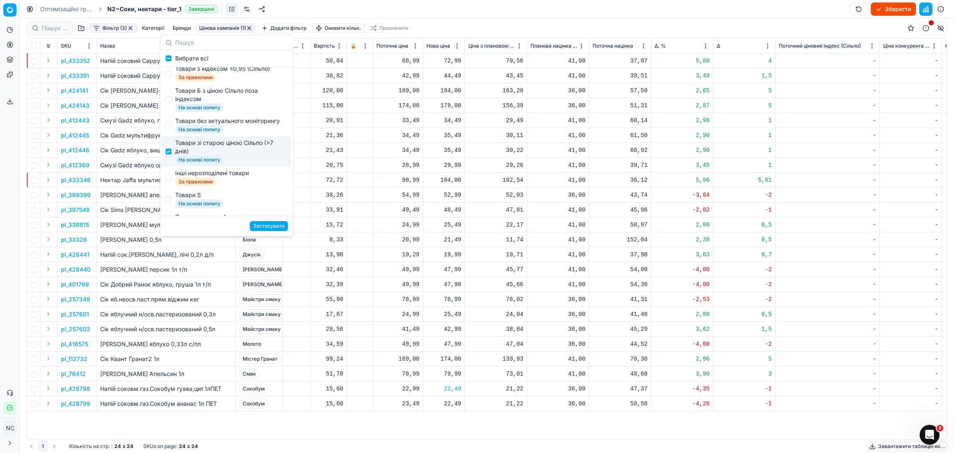
scroll to position [62, 0]
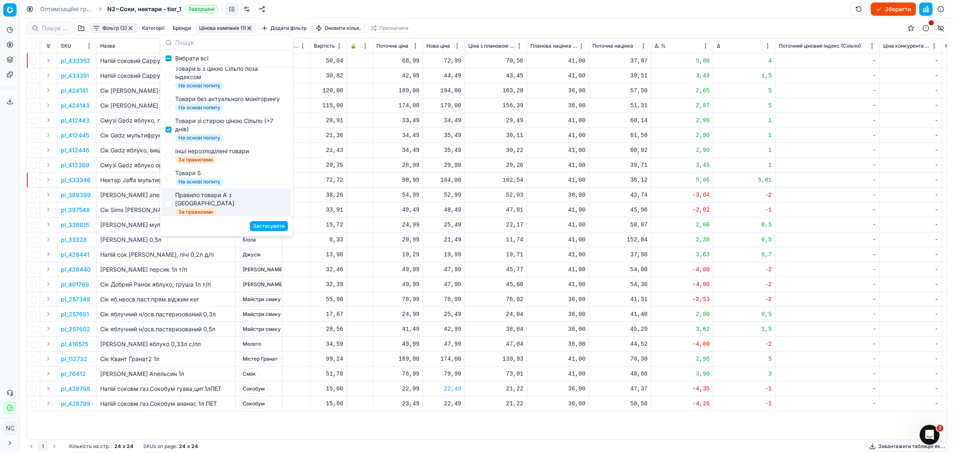
click at [270, 226] on button "Застосувати" at bounding box center [269, 226] width 38 height 10
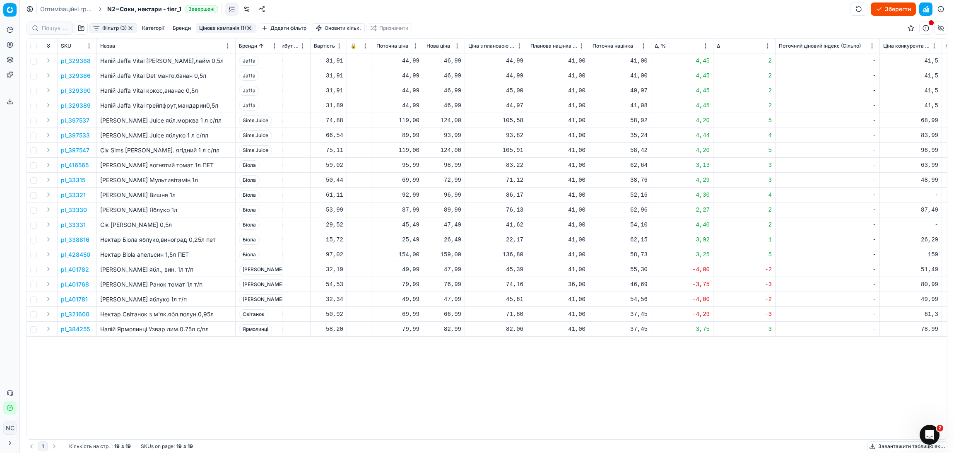
click at [83, 62] on p "pl_329388" at bounding box center [76, 61] width 30 height 8
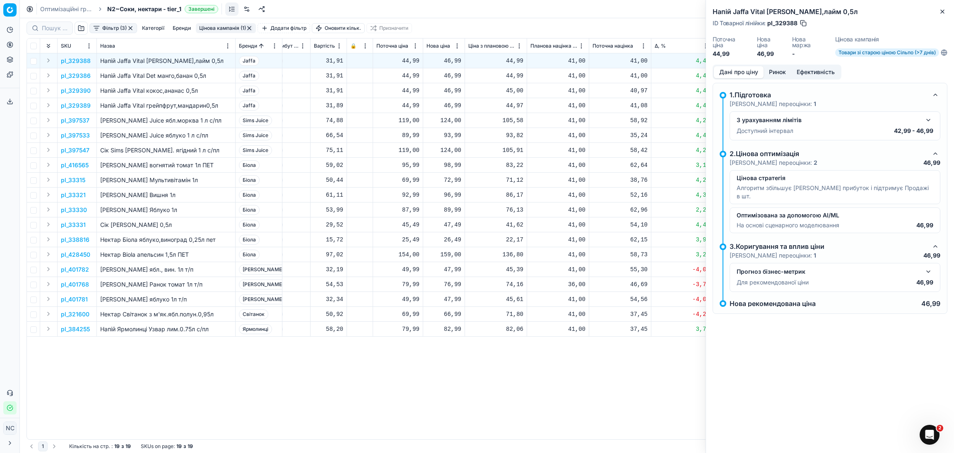
click at [778, 70] on button "Ринок" at bounding box center [778, 72] width 28 height 12
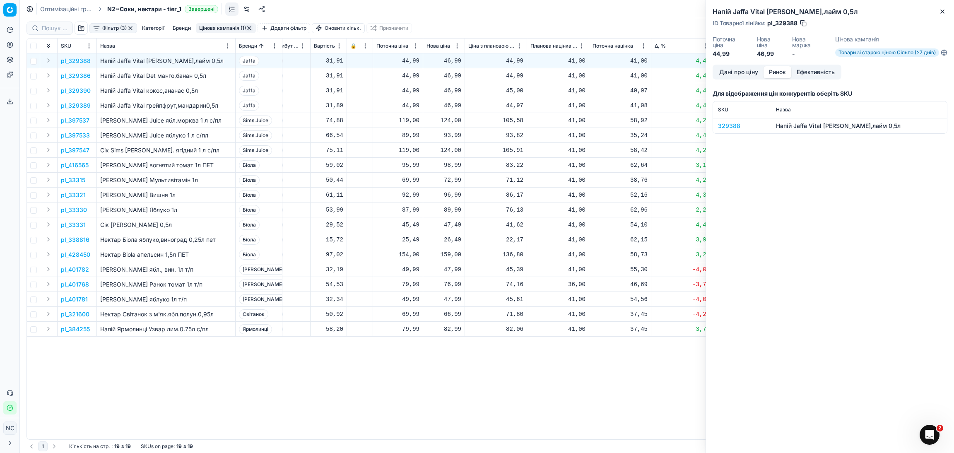
click at [737, 128] on div "329388" at bounding box center [742, 126] width 48 height 8
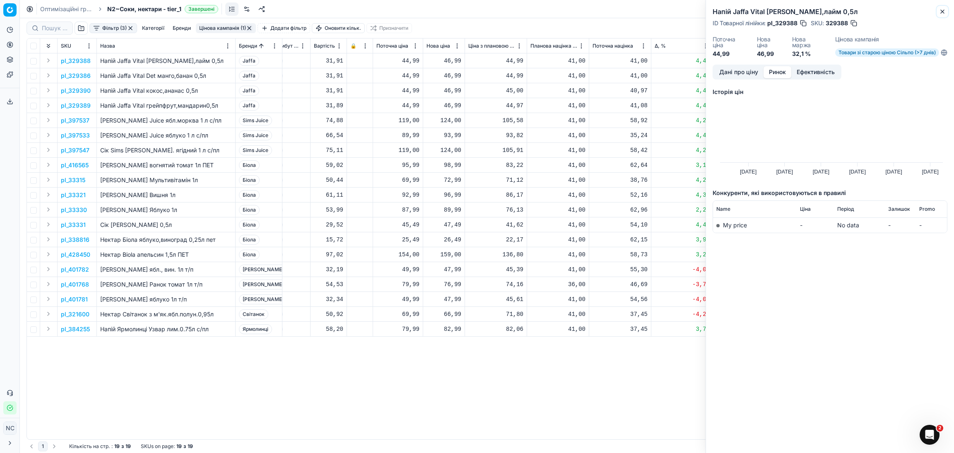
click at [942, 10] on icon "button" at bounding box center [942, 11] width 7 height 7
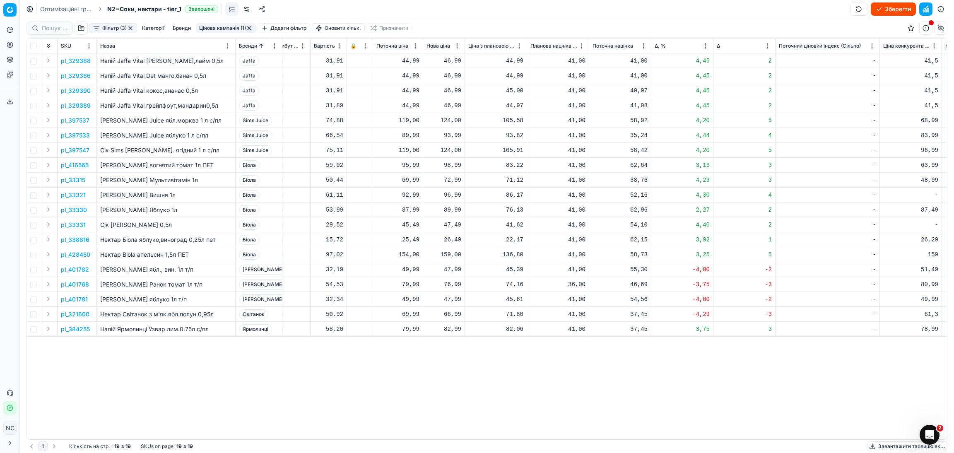
click at [73, 152] on p "pl_397547" at bounding box center [75, 150] width 29 height 8
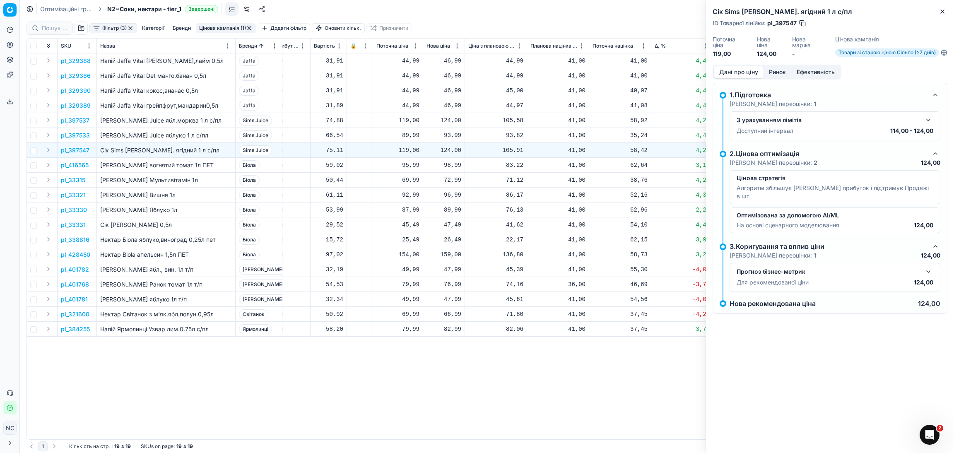
click at [781, 73] on button "Ринок" at bounding box center [778, 72] width 28 height 12
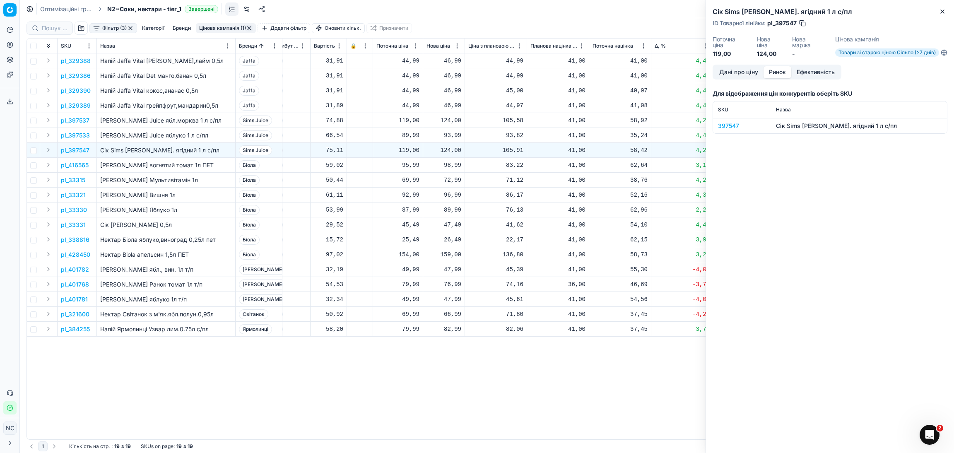
click at [724, 126] on div "397547" at bounding box center [742, 126] width 48 height 8
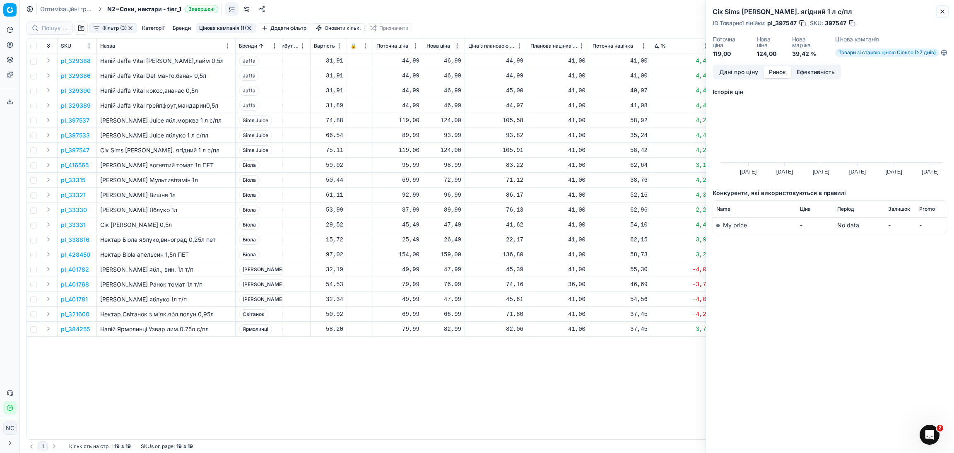
click at [942, 11] on icon "button" at bounding box center [942, 11] width 7 height 7
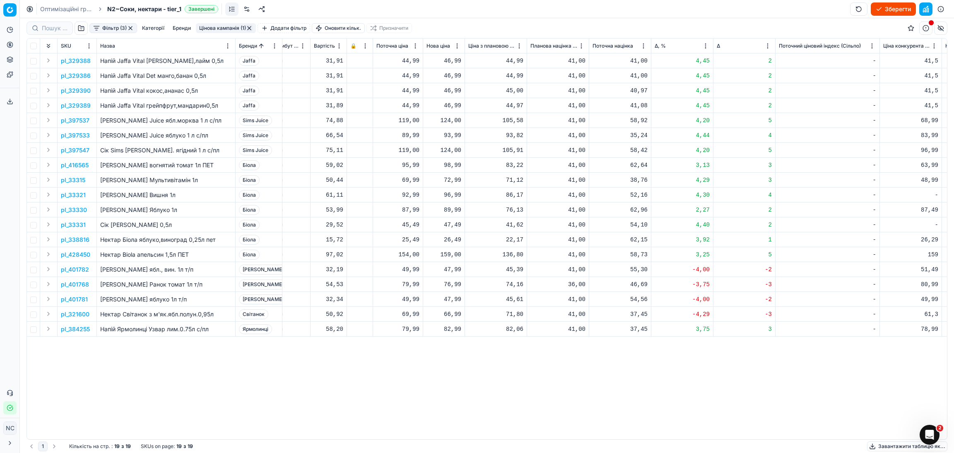
click at [218, 26] on button "Цінова кампанія (1)" at bounding box center [226, 28] width 60 height 10
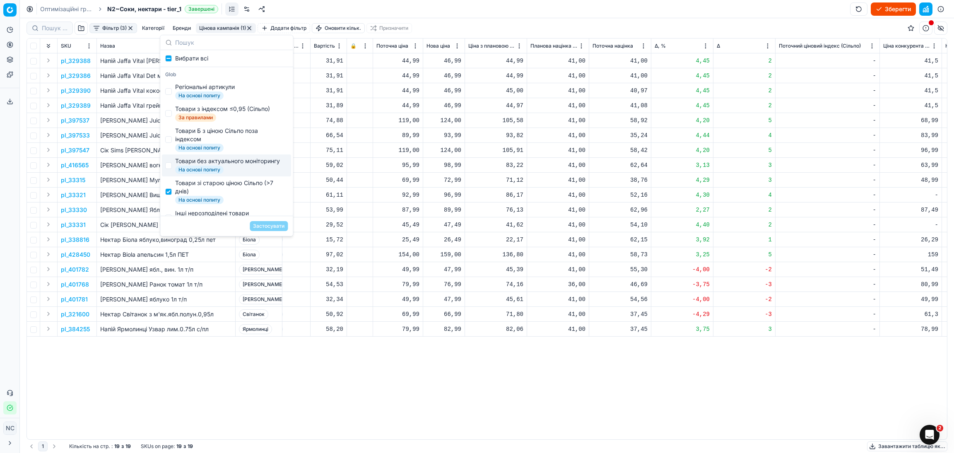
scroll to position [62, 0]
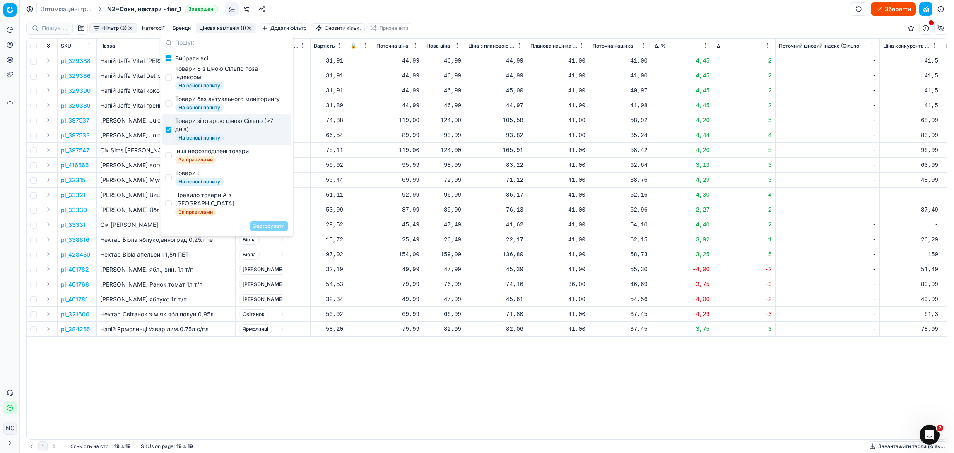
click at [210, 130] on div "Товари зі старою ціною Сільпо (>7 днів)" at bounding box center [229, 125] width 109 height 17
checkbox input "false"
click at [208, 162] on span "За правилами" at bounding box center [195, 160] width 41 height 8
checkbox input "true"
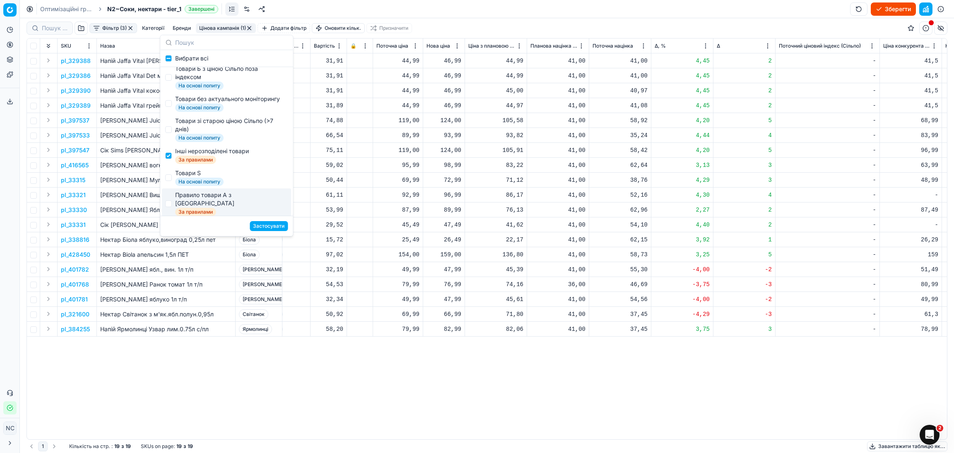
click at [273, 226] on button "Застосувати" at bounding box center [269, 226] width 38 height 10
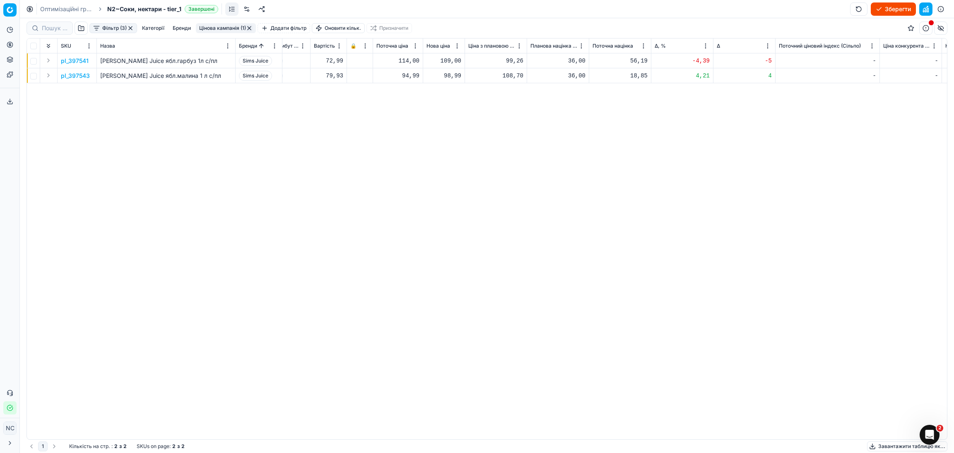
click at [84, 60] on p "pl_397541" at bounding box center [75, 61] width 28 height 8
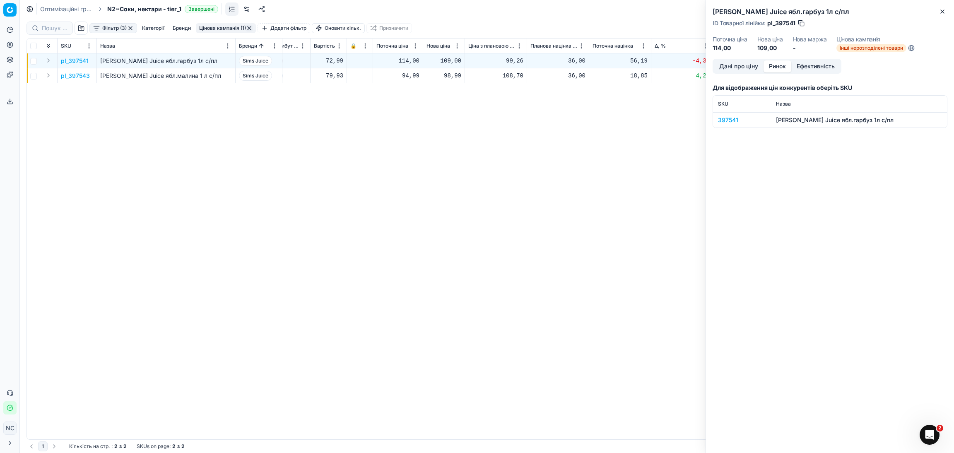
click at [780, 65] on button "Ринок" at bounding box center [778, 66] width 28 height 12
click at [734, 120] on div "397541" at bounding box center [742, 120] width 48 height 8
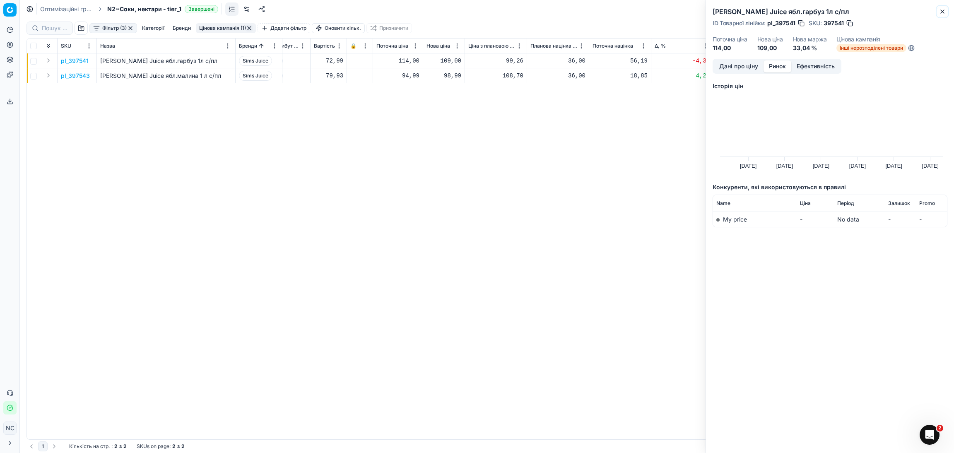
click at [941, 11] on icon "button" at bounding box center [942, 11] width 7 height 7
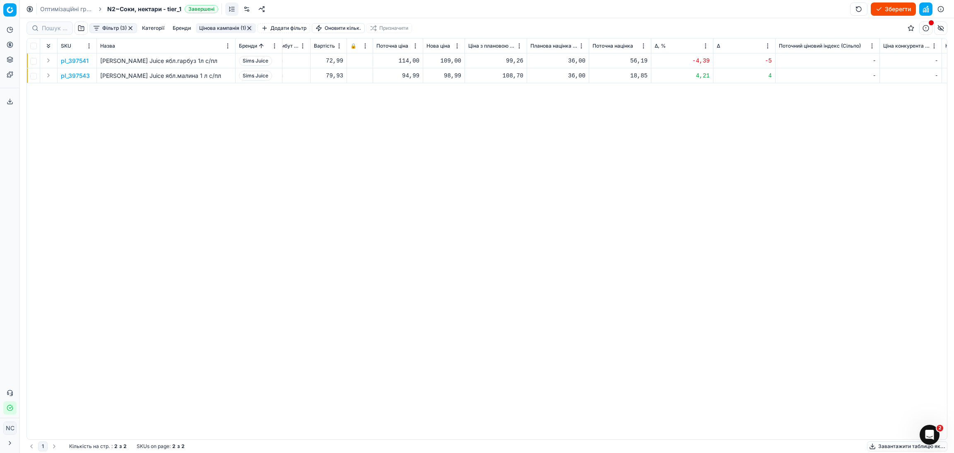
click at [82, 62] on p "pl_397541" at bounding box center [75, 61] width 28 height 8
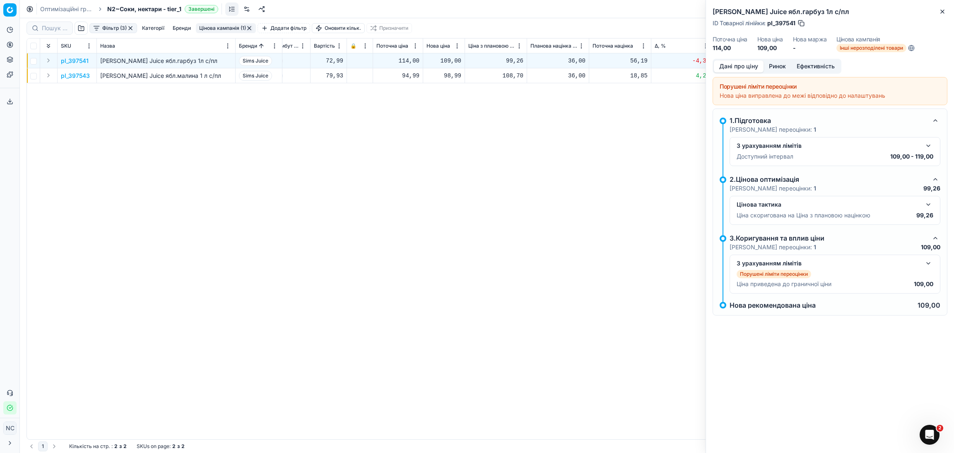
click at [802, 24] on button "button" at bounding box center [801, 23] width 8 height 8
click at [939, 10] on button "Close" at bounding box center [943, 12] width 10 height 10
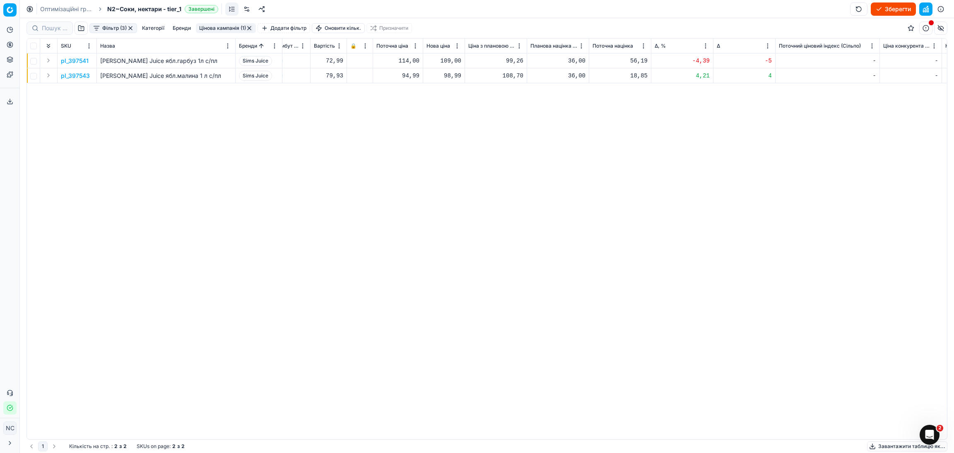
click at [225, 29] on button "Цінова кампанія (1)" at bounding box center [226, 28] width 60 height 10
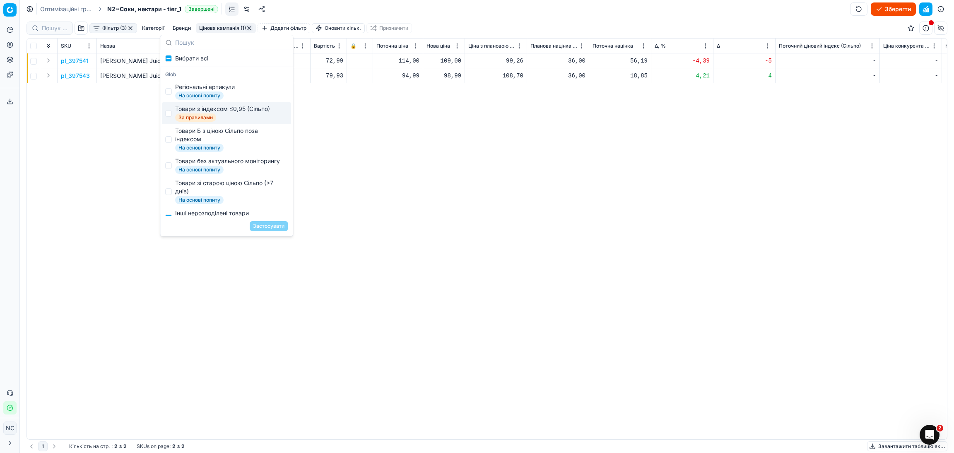
click at [434, 212] on div "pl_397541 Сік Sims Juice ябл.гарбуз 1л с/пл Sims Juice шт [DATE] За правилами І…" at bounding box center [189, 246] width 920 height 386
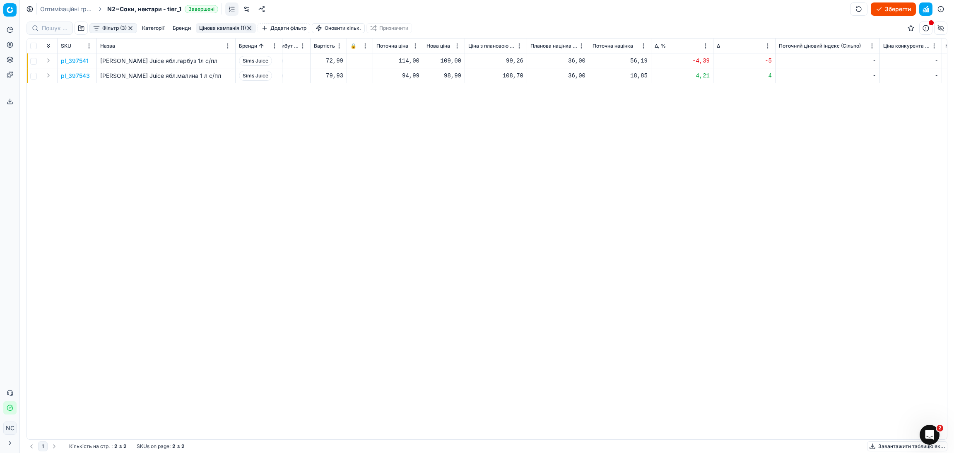
click at [249, 28] on button "button" at bounding box center [249, 28] width 7 height 7
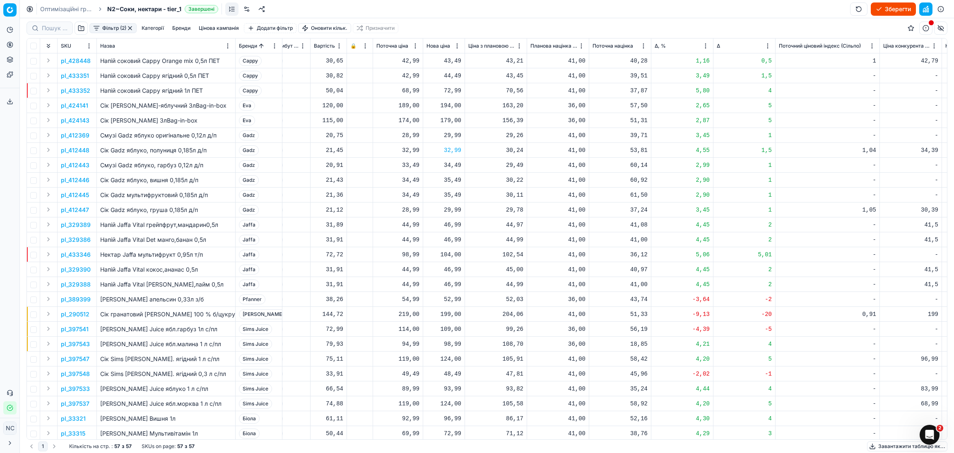
click at [130, 28] on button "button" at bounding box center [130, 28] width 7 height 7
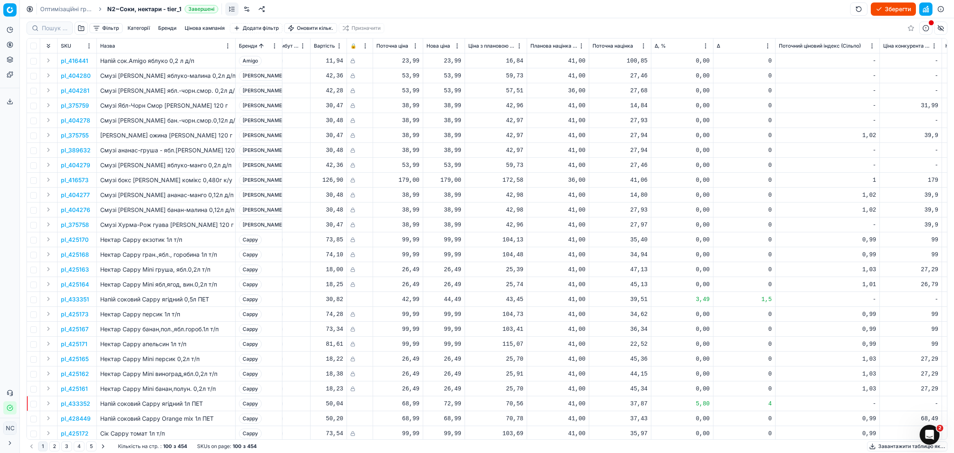
click at [80, 26] on button "button" at bounding box center [81, 28] width 13 height 13
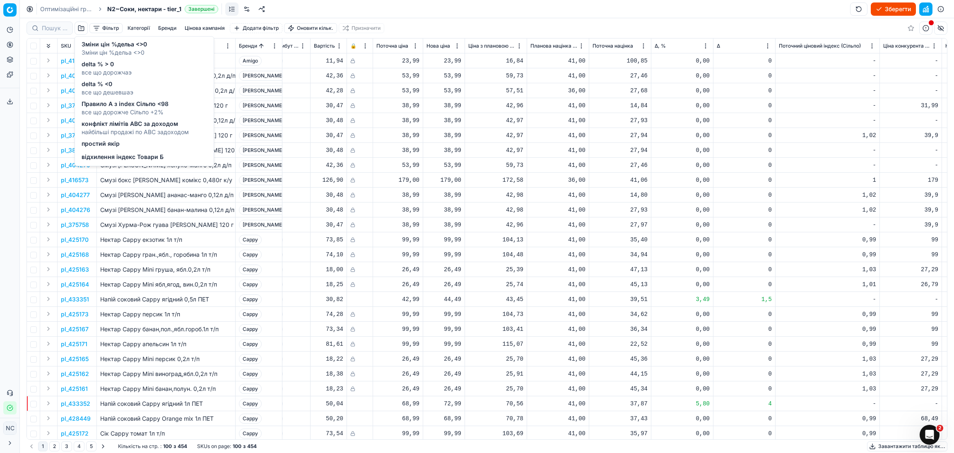
click at [129, 107] on span "Правило А з index Сільпо <98" at bounding box center [125, 104] width 87 height 8
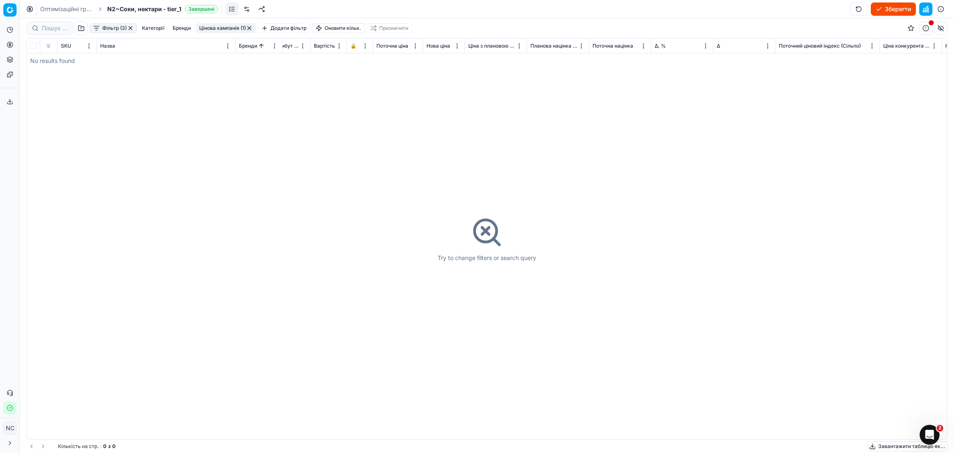
click at [129, 29] on button "button" at bounding box center [130, 28] width 7 height 7
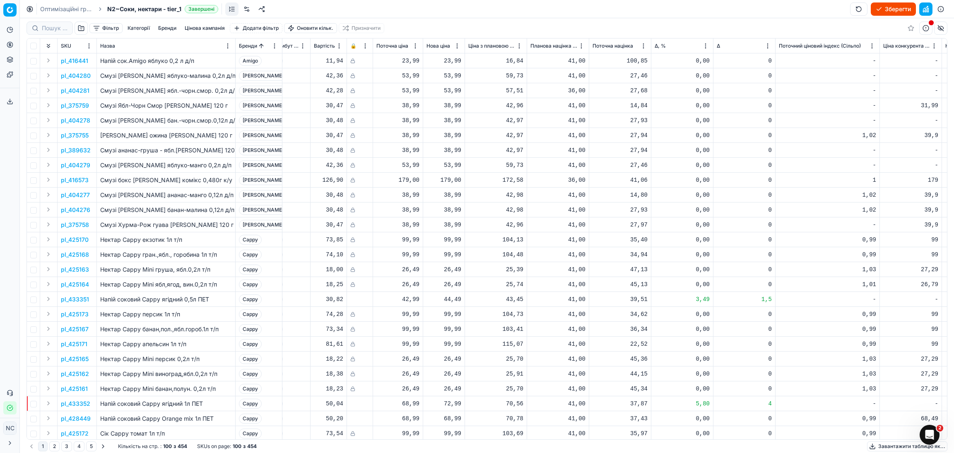
click at [80, 29] on button "button" at bounding box center [81, 28] width 13 height 13
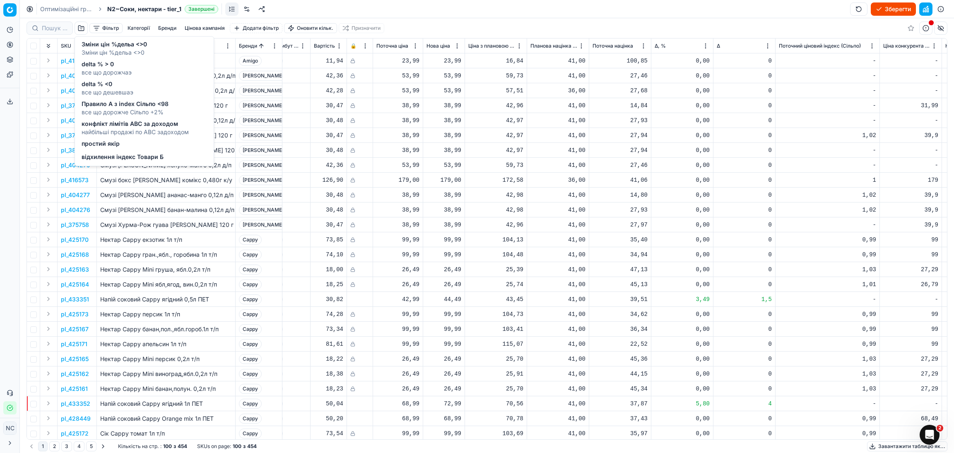
click at [153, 126] on span "конфлікт лімітів ABC за доходом" at bounding box center [135, 124] width 107 height 8
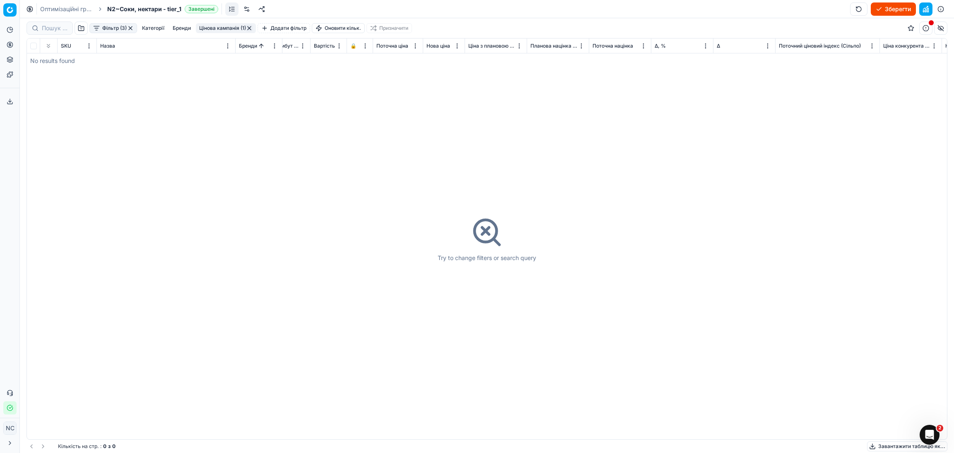
click at [130, 30] on button "button" at bounding box center [130, 28] width 7 height 7
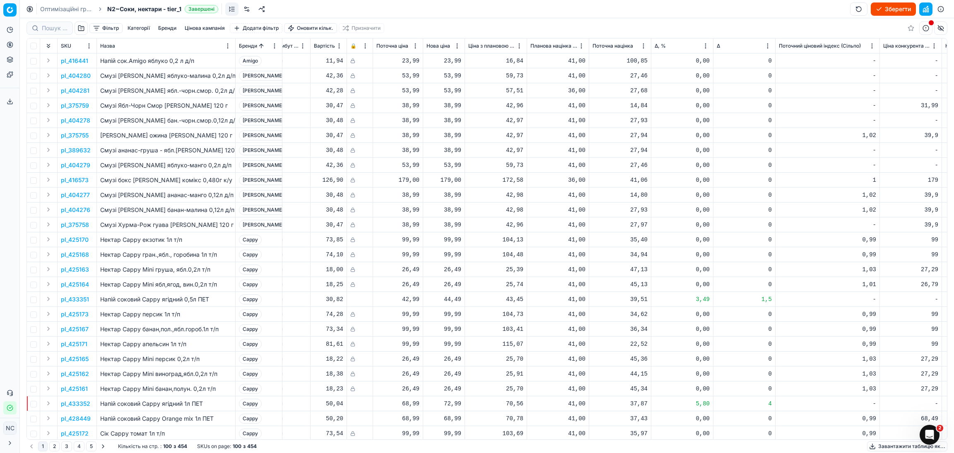
click at [79, 28] on button "button" at bounding box center [81, 28] width 13 height 13
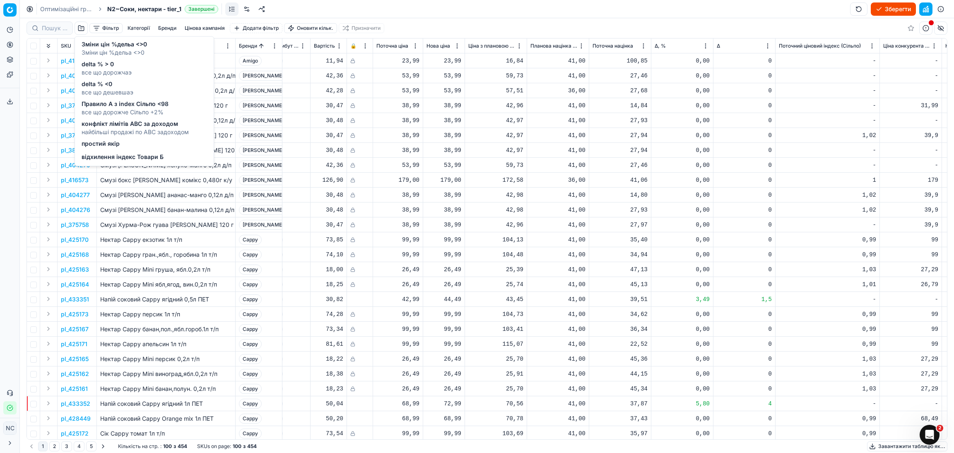
click at [113, 156] on span "відхилення індекс Товари Б" at bounding box center [123, 157] width 82 height 8
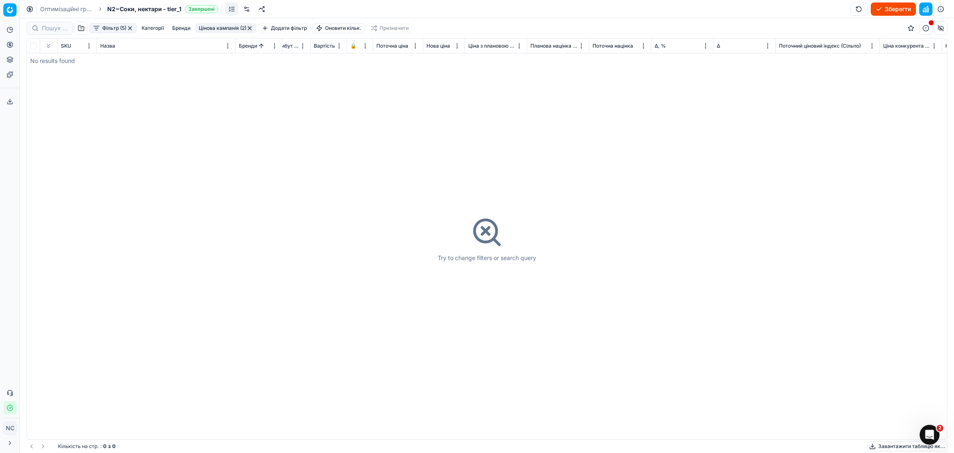
click at [133, 27] on button "button" at bounding box center [130, 28] width 7 height 7
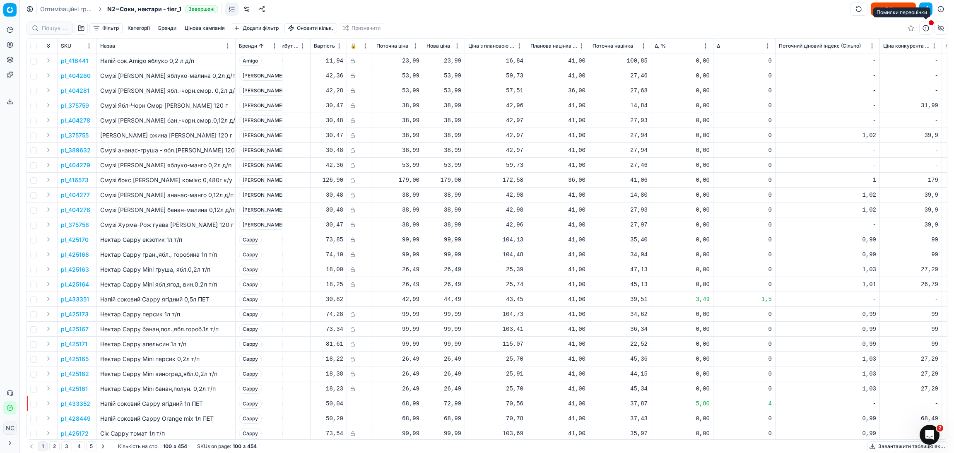
click at [925, 30] on button "button" at bounding box center [926, 28] width 13 height 13
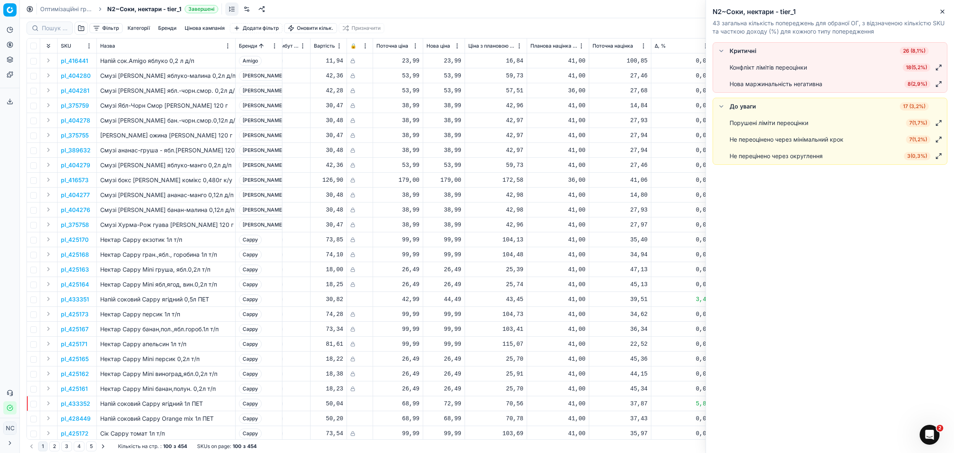
click at [913, 85] on span "8 ( 2,9% )" at bounding box center [918, 84] width 26 height 8
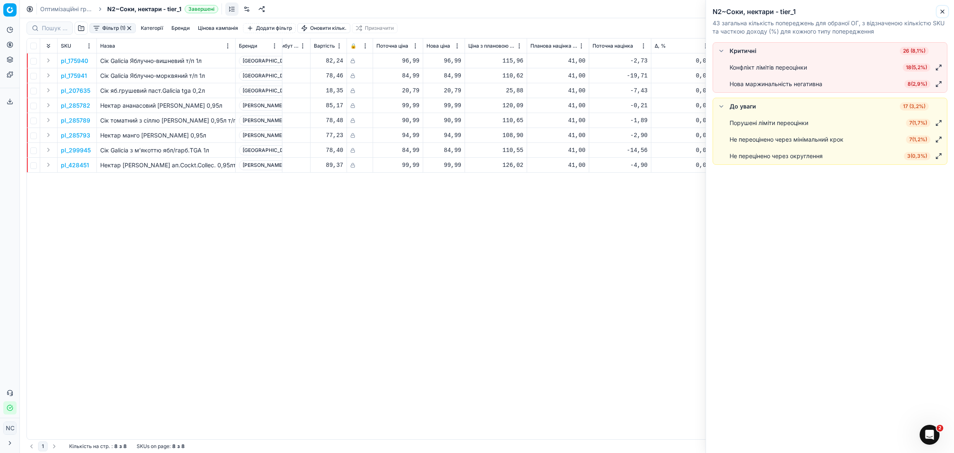
click at [946, 11] on icon "button" at bounding box center [942, 11] width 7 height 7
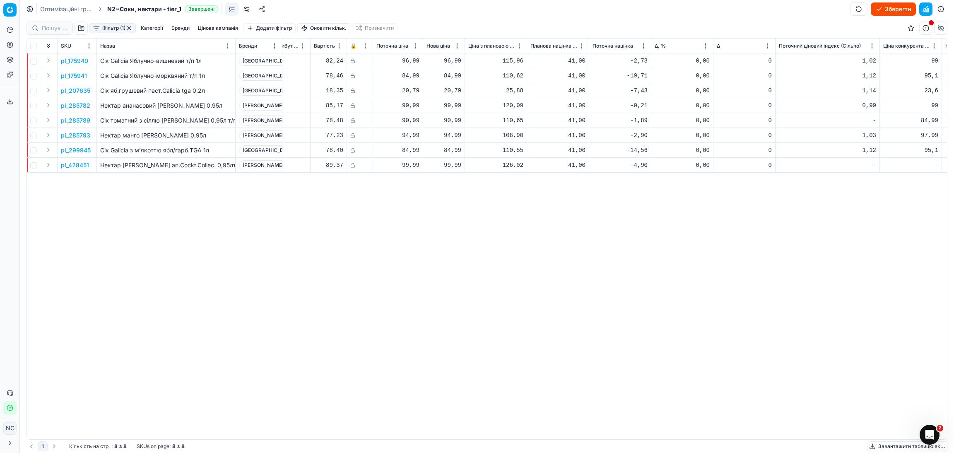
click at [131, 29] on button "button" at bounding box center [129, 28] width 7 height 7
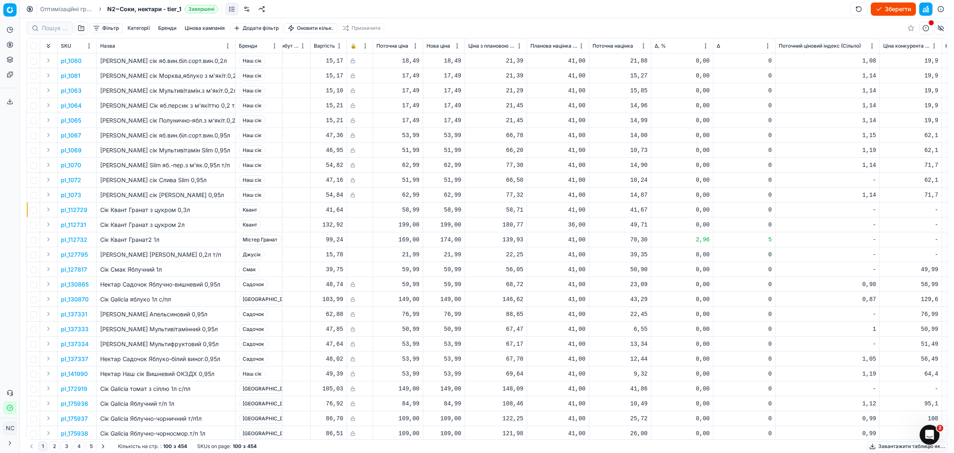
click at [891, 6] on button "Зберегти" at bounding box center [893, 8] width 45 height 13
click at [876, 8] on button "Застосувати ціни" at bounding box center [882, 8] width 69 height 13
click at [877, 11] on button "Завантажити звіт" at bounding box center [881, 8] width 70 height 13
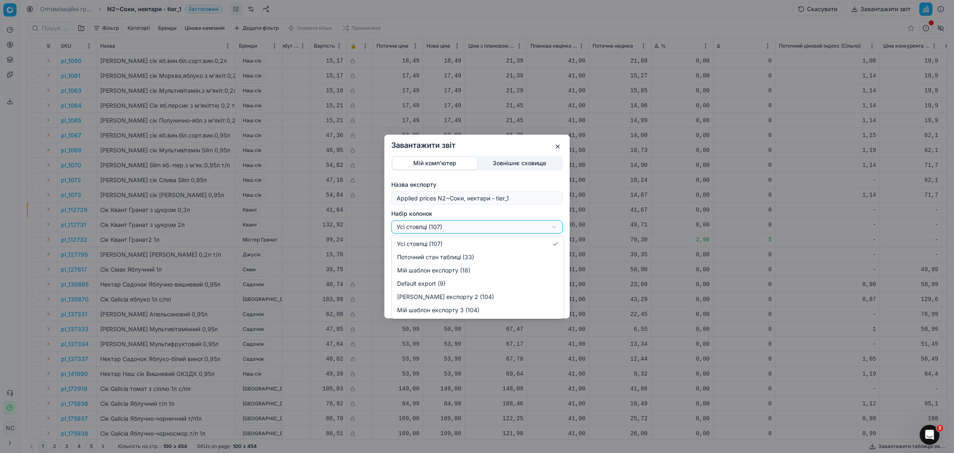
click at [555, 227] on div "Завантажити звіт Мій комп'ютер Зовнішнє сховище Назва експорту Applied prices N…" at bounding box center [477, 226] width 954 height 453
select select "custom"
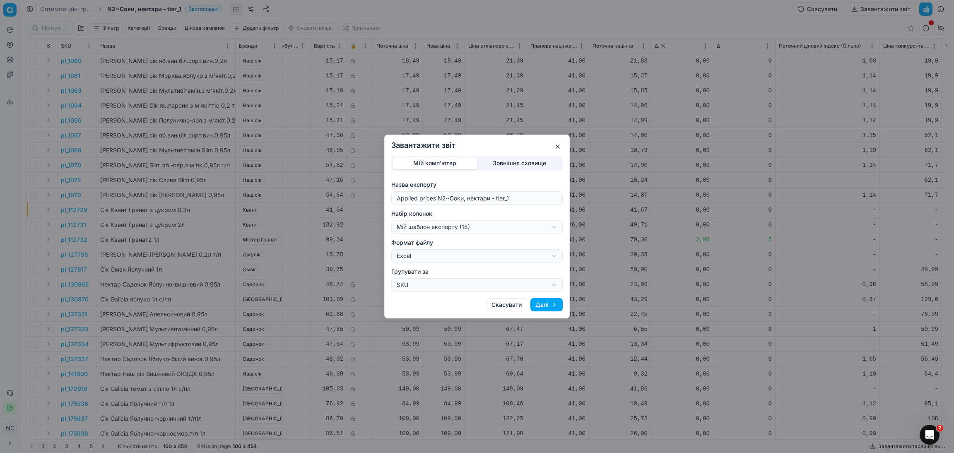
click at [543, 304] on button "Далі" at bounding box center [547, 304] width 32 height 13
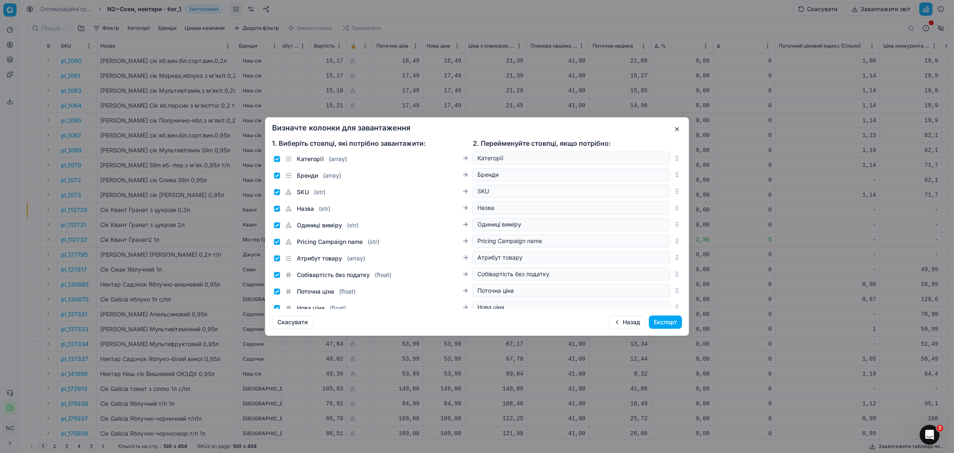
click at [665, 324] on button "Експорт" at bounding box center [665, 322] width 33 height 13
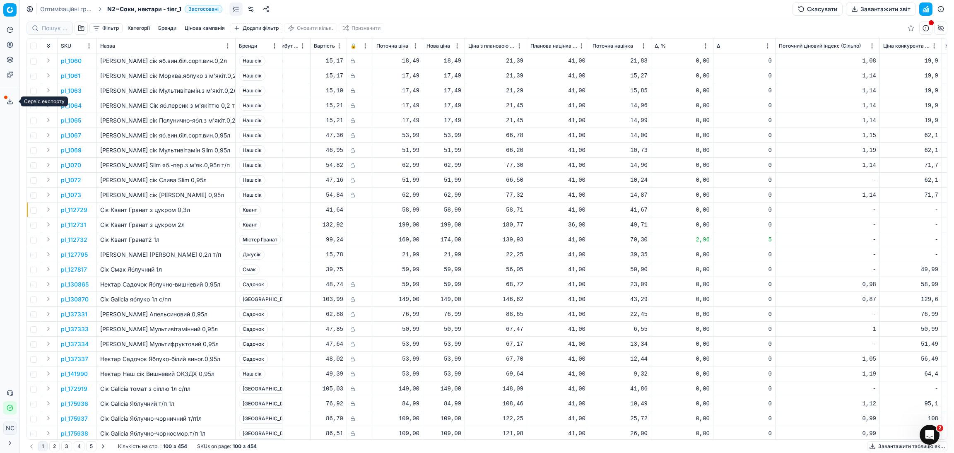
click at [7, 101] on icon at bounding box center [10, 101] width 7 height 7
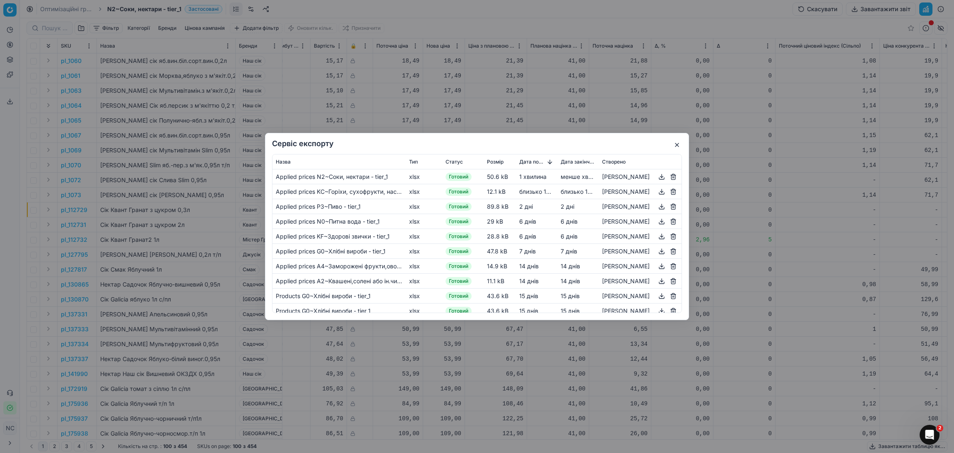
click at [663, 179] on button "button" at bounding box center [662, 177] width 10 height 10
click at [677, 142] on button "button" at bounding box center [677, 145] width 10 height 10
